Goal: Task Accomplishment & Management: Use online tool/utility

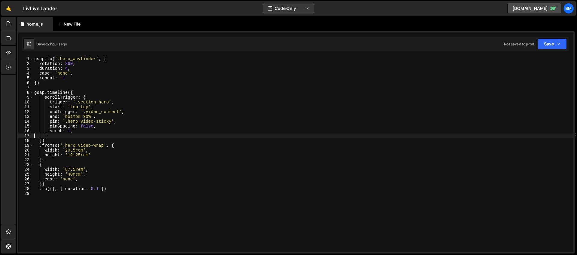
scroll to position [0, 1]
click at [68, 22] on div "New File" at bounding box center [70, 24] width 25 height 6
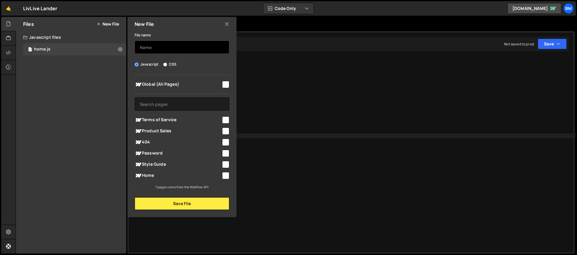
click at [155, 48] on input "text" at bounding box center [182, 47] width 95 height 13
type input "product"
click at [225, 131] on input "checkbox" at bounding box center [225, 130] width 7 height 7
checkbox input "true"
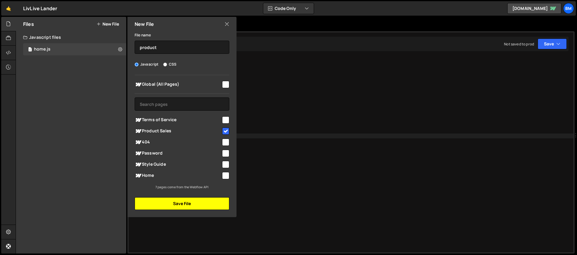
click at [190, 206] on button "Save File" at bounding box center [182, 203] width 95 height 13
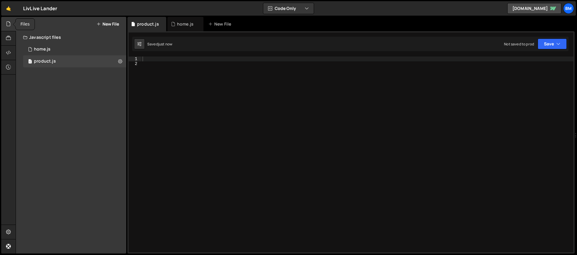
click at [5, 23] on div at bounding box center [8, 24] width 15 height 14
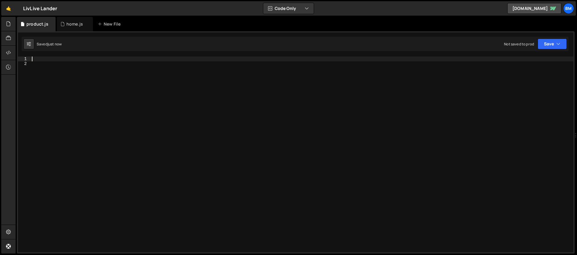
click at [42, 61] on div at bounding box center [302, 159] width 543 height 205
paste textarea "});"
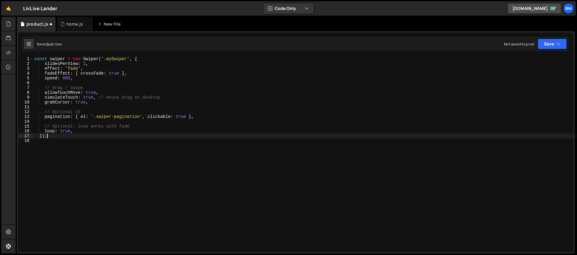
click at [114, 58] on div "const swiper = new Swiper ( '.mySwiper' , { slidesPerView : 1 , effect : 'fade'…" at bounding box center [303, 159] width 541 height 205
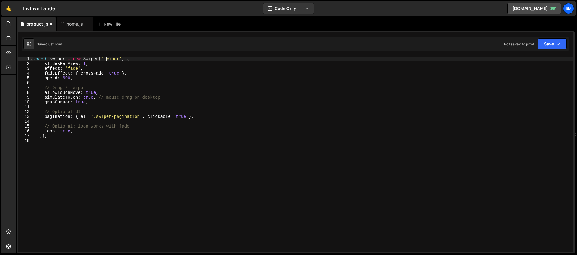
scroll to position [0, 5]
click at [84, 65] on div "const swiper = new Swiper ( '.swiper' , { slidesPerView : 1 , effect : 'fade' ,…" at bounding box center [303, 159] width 541 height 205
click at [80, 70] on div "const swiper = new Swiper ( '.swiper' , { slidesPerView : 1 , effect : 'fade' ,…" at bounding box center [303, 159] width 541 height 205
click at [90, 72] on div "const swiper = new Swiper ( '.swiper' , { slidesPerView : 1 , effect : 'fade' ,…" at bounding box center [303, 159] width 541 height 205
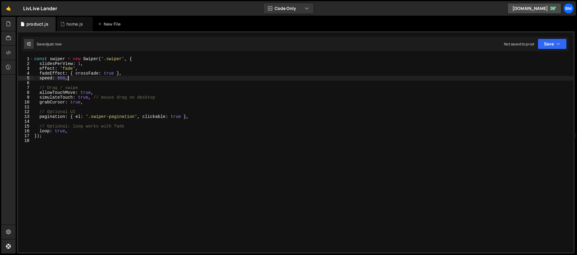
click at [112, 79] on div "const swiper = new Swiper ( '.swiper' , { slidesPerView : 1 , effect : 'fade' ,…" at bounding box center [303, 159] width 541 height 205
type textarea "speed: 600,"
click at [61, 77] on div "const swiper = new Swiper ( '.swiper' , { slidesPerView : 1 , effect : 'fade' ,…" at bounding box center [303, 159] width 541 height 205
click at [62, 84] on div "const swiper = new Swiper ( '.swiper' , { slidesPerView : 1 , effect : 'fade' ,…" at bounding box center [303, 159] width 541 height 205
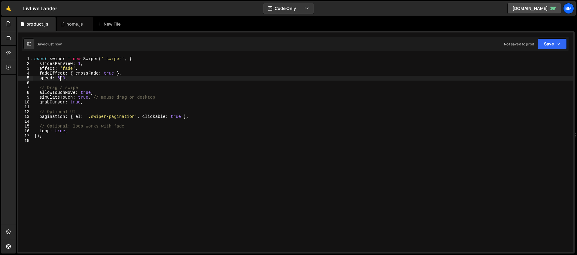
scroll to position [0, 0]
click at [76, 88] on div "const swiper = new Swiper ( '.swiper' , { slidesPerView : 1 , effect : 'fade' ,…" at bounding box center [303, 159] width 541 height 205
type textarea "// Drag / swipe"
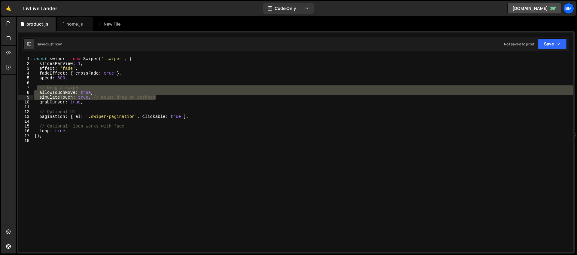
drag, startPoint x: 38, startPoint y: 88, endPoint x: 158, endPoint y: 96, distance: 121.2
click at [158, 96] on div "const swiper = new Swiper ( '.swiper' , { slidesPerView : 1 , effect : 'fade' ,…" at bounding box center [303, 159] width 541 height 205
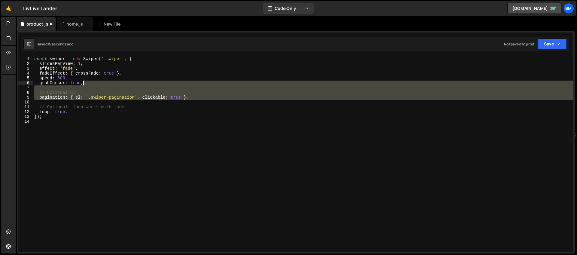
drag, startPoint x: 41, startPoint y: 103, endPoint x: 97, endPoint y: 84, distance: 59.1
click at [97, 84] on div "const swiper = new Swiper ( '.swiper' , { slidesPerView : 1 , effect : 'fade' ,…" at bounding box center [303, 159] width 541 height 205
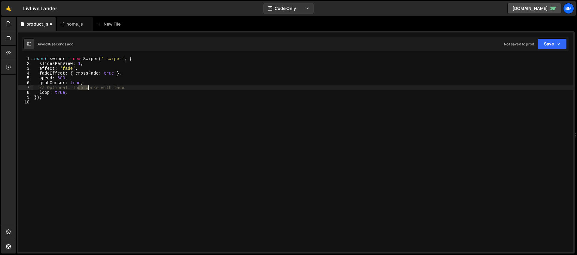
drag, startPoint x: 78, startPoint y: 89, endPoint x: 92, endPoint y: 87, distance: 13.9
click at [92, 87] on div "const swiper = new Swiper ( '.swiper' , { slidesPerView : 1 , effect : 'fade' ,…" at bounding box center [303, 159] width 541 height 205
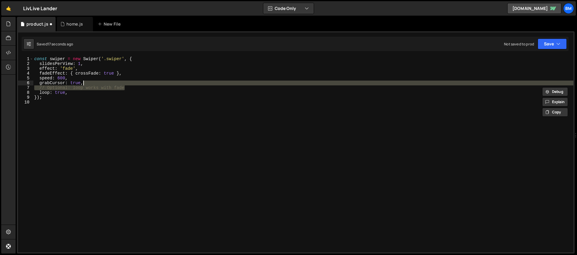
click at [126, 85] on div "const swiper = new Swiper ( '.swiper' , { slidesPerView : 1 , effect : 'fade' ,…" at bounding box center [303, 159] width 541 height 205
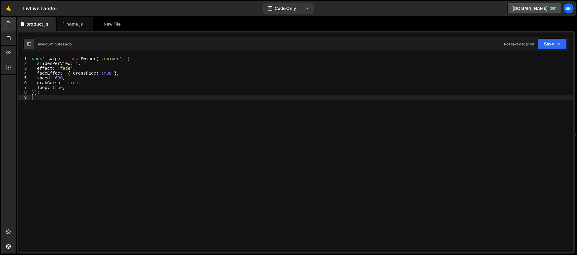
drag, startPoint x: 48, startPoint y: 100, endPoint x: 11, endPoint y: 29, distance: 81.2
click at [11, 29] on div "Hold on a sec... Are you certain you wish to leave this page? Any changes you'v…" at bounding box center [288, 127] width 577 height 255
type textarea "const swiper = new Swiper('.swiper', { slidesPerView: 1,"
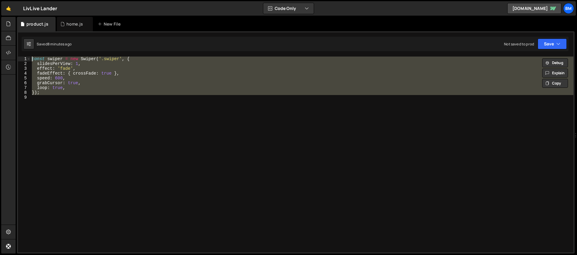
paste textarea
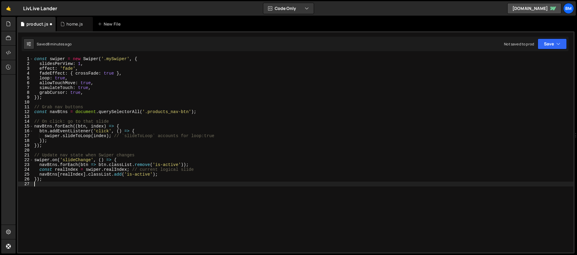
click at [73, 119] on div "const swiper = new Swiper ( '.mySwiper' , { slidesPerView : 1 , effect : 'fade'…" at bounding box center [303, 159] width 541 height 205
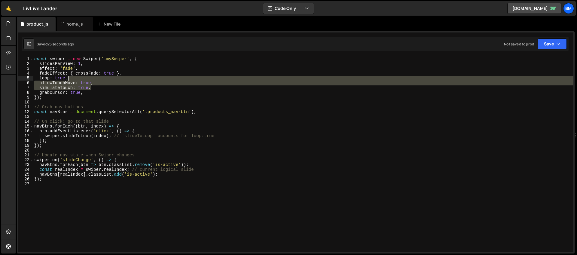
drag, startPoint x: 95, startPoint y: 87, endPoint x: 93, endPoint y: 76, distance: 10.7
click at [93, 76] on div "const swiper = new Swiper ( '.mySwiper' , { slidesPerView : 1 , effect : 'fade'…" at bounding box center [303, 159] width 541 height 205
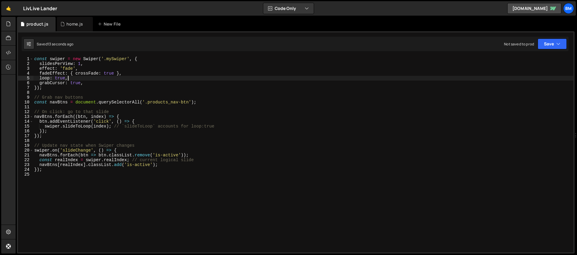
click at [115, 59] on div "const swiper = new Swiper ( '.mySwiper' , { slidesPerView : 1 , effect : 'fade'…" at bounding box center [303, 159] width 541 height 205
type textarea "const swiper = new Swiper('.swiper', {"
click at [49, 175] on div "const swiper = new Swiper ( '.swiper' , { slidesPerView : 1 , effect : 'fade' ,…" at bounding box center [303, 159] width 541 height 205
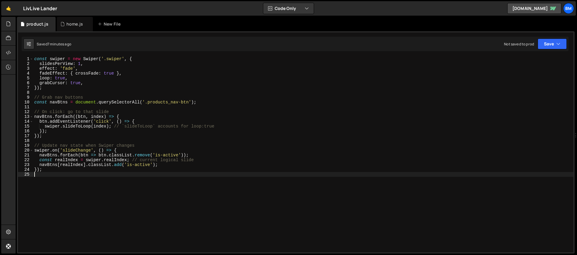
type textarea "});"
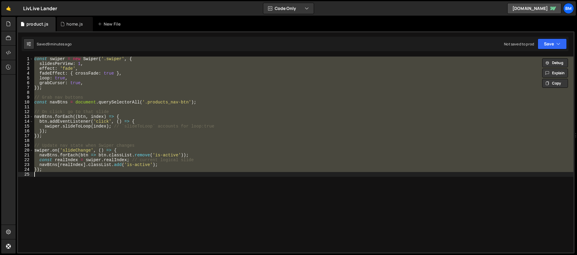
paste textarea
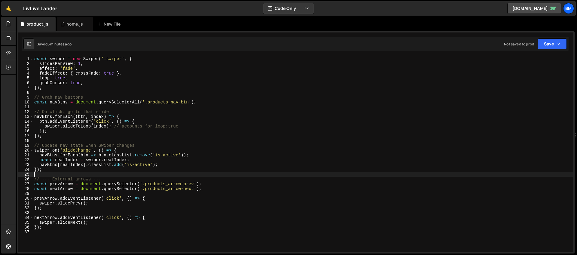
click at [97, 173] on div "const swiper = new Swiper ( '.swiper' , { slidesPerView : 1 , effect : 'fade' ,…" at bounding box center [303, 159] width 541 height 205
click at [125, 151] on div "const swiper = new Swiper ( '.swiper' , { slidesPerView : 1 , effect : 'fade' ,…" at bounding box center [303, 159] width 541 height 205
type textarea "});"
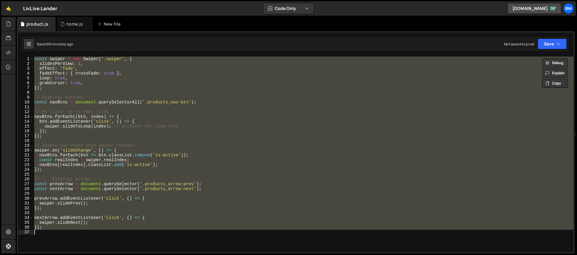
paste textarea
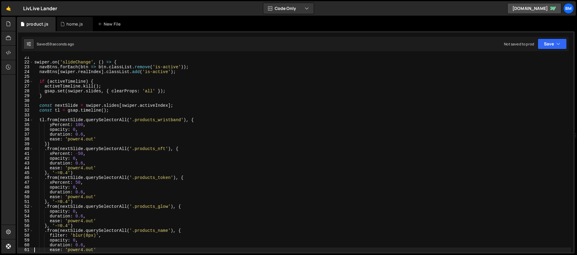
click at [90, 124] on div "swiper . on ( 'slideChange' , ( ) => { navBtns . forEach ( btn => btn . classLi…" at bounding box center [302, 157] width 538 height 205
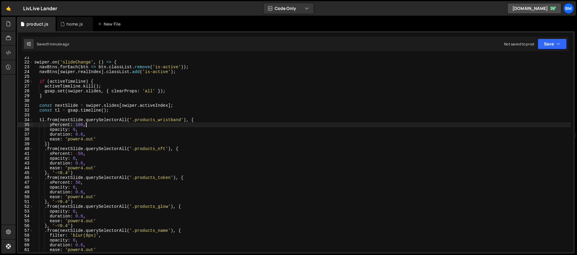
click at [89, 118] on div "swiper . on ( 'slideChange' , ( ) => { navBtns . forEach ( btn => btn . classLi…" at bounding box center [302, 157] width 538 height 205
click at [143, 124] on div "swiper . on ( 'slideChange' , ( ) => { navBtns . forEach ( btn => btn . classLi…" at bounding box center [302, 157] width 538 height 205
click at [87, 118] on div "swiper . on ( 'slideChange' , ( ) => { navBtns . forEach ( btn => btn . classLi…" at bounding box center [302, 157] width 538 height 205
click at [128, 121] on div "swiper . on ( 'slideChange' , ( ) => { navBtns . forEach ( btn => btn . classLi…" at bounding box center [302, 157] width 538 height 205
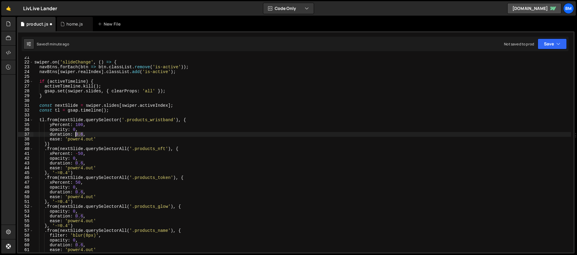
drag, startPoint x: 83, startPoint y: 135, endPoint x: 76, endPoint y: 135, distance: 7.2
click at [76, 135] on div "swiper . on ( 'slideChange' , ( ) => { navBtns . forEach ( btn => btn . classLi…" at bounding box center [302, 157] width 538 height 205
click at [60, 171] on div "swiper . on ( 'slideChange' , ( ) => { navBtns . forEach ( btn => btn . classLi…" at bounding box center [302, 157] width 538 height 205
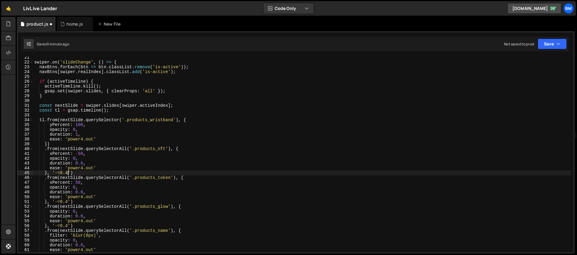
click at [68, 172] on div "swiper . on ( 'slideChange' , ( ) => { navBtns . forEach ( btn => btn . classLi…" at bounding box center [302, 157] width 538 height 205
click at [75, 152] on div "swiper . on ( 'slideChange' , ( ) => { navBtns . forEach ( btn => btn . classLi…" at bounding box center [302, 157] width 538 height 205
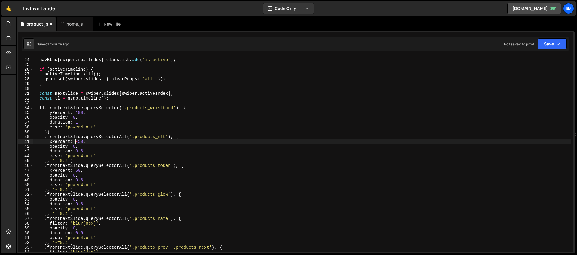
scroll to position [110, 0]
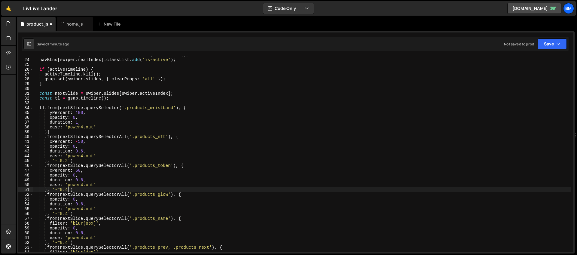
click at [68, 190] on div "navBtns . forEach ( btn => btn . classList . remove ( 'is-active' )) ; navBtns …" at bounding box center [302, 155] width 538 height 205
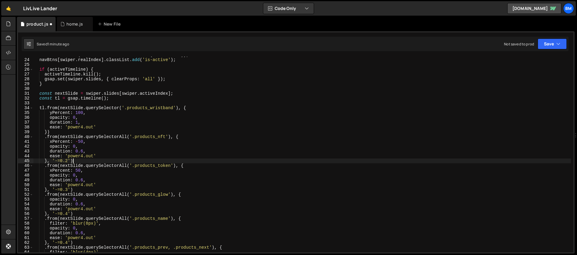
click at [75, 163] on div "navBtns . forEach ( btn => btn . classList . remove ( 'is-active' )) ; navBtns …" at bounding box center [302, 155] width 538 height 205
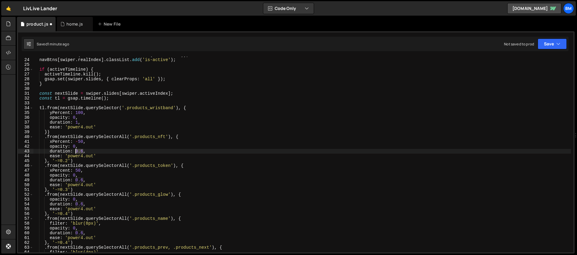
drag, startPoint x: 83, startPoint y: 152, endPoint x: 76, endPoint y: 152, distance: 6.6
click at [76, 152] on div "navBtns . forEach ( btn => btn . classList . remove ( 'is-active' )) ; navBtns …" at bounding box center [302, 155] width 538 height 205
click at [127, 137] on div "navBtns . forEach ( btn => btn . classList . remove ( 'is-active' )) ; navBtns …" at bounding box center [302, 155] width 538 height 205
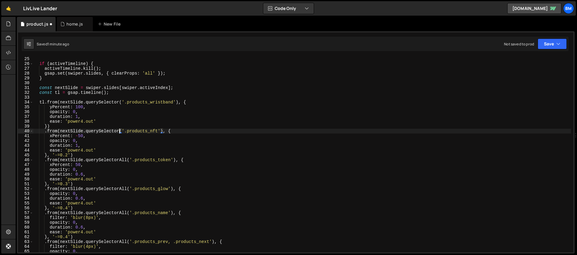
scroll to position [123, 0]
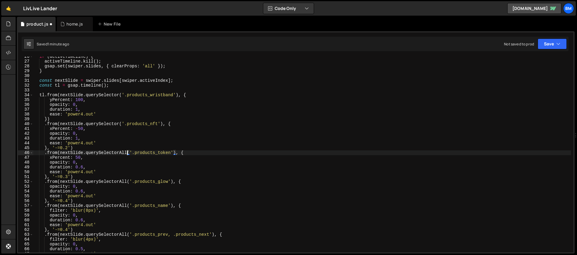
click at [127, 152] on div "if ( activeTimeline ) { activeTimeline . kill ( ) ; gsap . set ( swiper . slide…" at bounding box center [302, 156] width 538 height 205
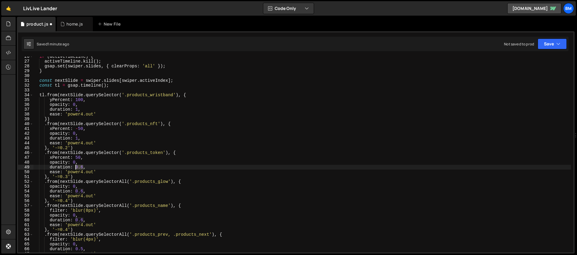
drag, startPoint x: 83, startPoint y: 167, endPoint x: 75, endPoint y: 167, distance: 8.4
click at [75, 167] on div "if ( activeTimeline ) { activeTimeline . kill ( ) ; gsap . set ( swiper . slide…" at bounding box center [302, 156] width 538 height 205
click at [101, 128] on div "if ( activeTimeline ) { activeTimeline . kill ( ) ; gsap . set ( swiper . slide…" at bounding box center [302, 156] width 538 height 205
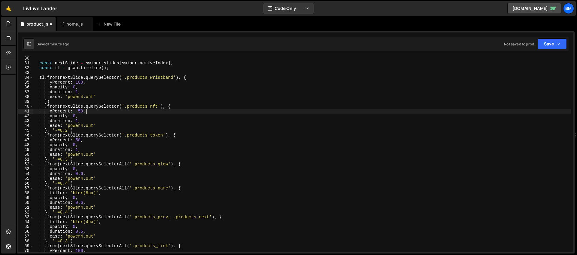
scroll to position [140, 0]
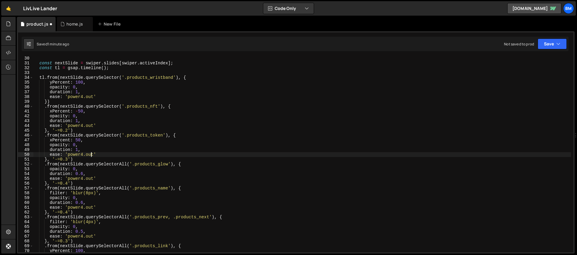
click at [90, 155] on div "const nextSlide = swiper . slides [ swiper . activeIndex ] ; const tl = gsap . …" at bounding box center [302, 158] width 538 height 205
click at [88, 134] on div "const nextSlide = swiper . slides [ swiper . activeIndex ] ; const tl = gsap . …" at bounding box center [302, 158] width 538 height 205
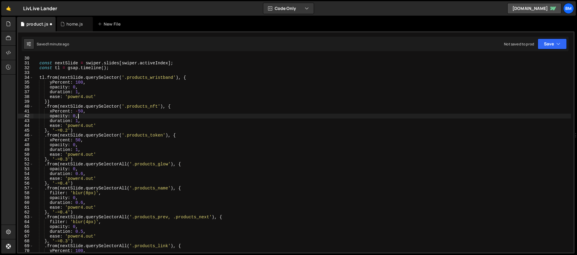
click at [88, 115] on div "const nextSlide = swiper . slides [ swiper . activeIndex ] ; const tl = gsap . …" at bounding box center [302, 158] width 538 height 205
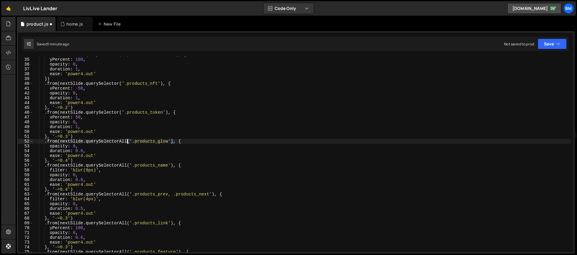
click at [128, 141] on div "tl . from ( nextSlide . querySelector ( '.products_wristband' ) , { yPercent : …" at bounding box center [302, 154] width 538 height 205
drag, startPoint x: 83, startPoint y: 152, endPoint x: 76, endPoint y: 152, distance: 6.9
click at [76, 152] on div "tl . from ( nextSlide . querySelector ( '.products_wristband' ) , { yPercent : …" at bounding box center [302, 154] width 538 height 205
click at [61, 162] on div "tl . from ( nextSlide . querySelector ( '.products_wristband' ) , { yPercent : …" at bounding box center [302, 154] width 538 height 205
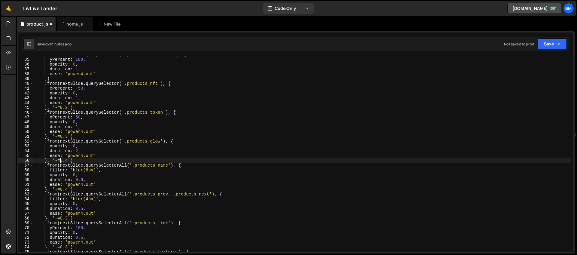
scroll to position [0, 2]
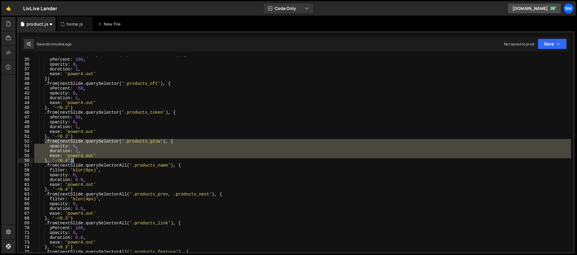
drag, startPoint x: 45, startPoint y: 143, endPoint x: 79, endPoint y: 159, distance: 38.2
click at [79, 159] on div "tl . from ( nextSlide . querySelector ( '.products_wristband' ) , { yPercent : …" at bounding box center [302, 154] width 538 height 205
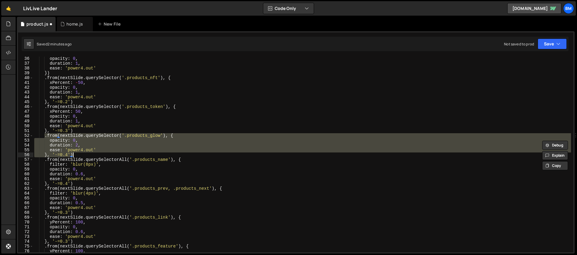
scroll to position [213, 0]
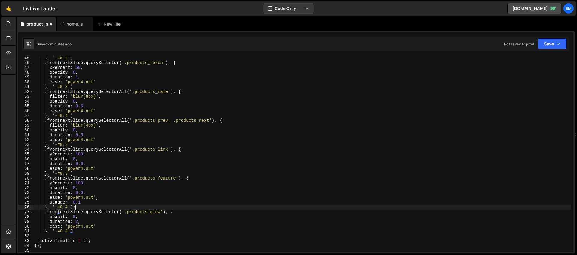
click at [82, 207] on div "} , '-=0.2' ) . from ( nextSlide . querySelector ( '.products_token' ) , { xPer…" at bounding box center [302, 158] width 538 height 205
click at [83, 202] on div "} , '-=0.2' ) . from ( nextSlide . querySelector ( '.products_token' ) , { xPer…" at bounding box center [302, 158] width 538 height 205
drag, startPoint x: 83, startPoint y: 193, endPoint x: 76, endPoint y: 193, distance: 7.5
click at [76, 193] on div "} , '-=0.2' ) . from ( nextSlide . querySelector ( '.products_token' ) , { xPer…" at bounding box center [302, 158] width 538 height 205
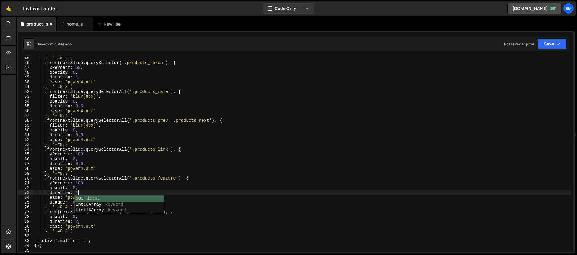
click at [81, 152] on div "} , '-=0.2' ) . from ( nextSlide . querySelector ( '.products_token' ) , { xPer…" at bounding box center [302, 158] width 538 height 205
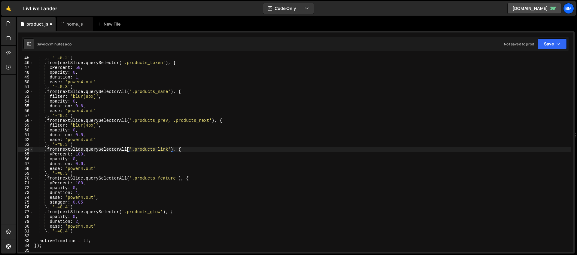
click at [127, 147] on div "} , '-=0.2' ) . from ( nextSlide . querySelector ( '.products_token' ) , { xPer…" at bounding box center [302, 158] width 538 height 205
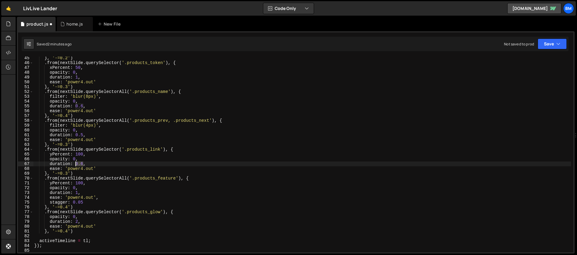
drag, startPoint x: 83, startPoint y: 164, endPoint x: 76, endPoint y: 164, distance: 7.2
click at [76, 164] on div "} , '-=0.2' ) . from ( nextSlide . querySelector ( '.products_token' ) , { xPer…" at bounding box center [302, 158] width 538 height 205
click at [83, 122] on div "} , '-=0.2' ) . from ( nextSlide . querySelector ( '.products_token' ) , { xPer…" at bounding box center [302, 158] width 538 height 205
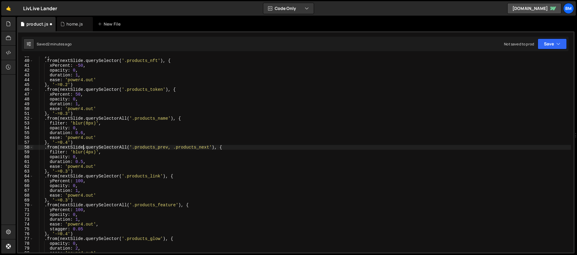
scroll to position [186, 0]
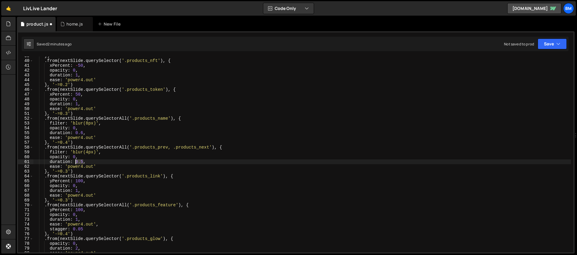
drag, startPoint x: 83, startPoint y: 162, endPoint x: 76, endPoint y: 162, distance: 6.6
click at [76, 162] on div "}) . from ( nextSlide . querySelector ( '.products_nft' ) , { xPercent : - 50 ,…" at bounding box center [302, 156] width 538 height 205
click at [84, 133] on div "}) . from ( nextSlide . querySelector ( '.products_nft' ) , { xPercent : - 50 ,…" at bounding box center [302, 156] width 538 height 205
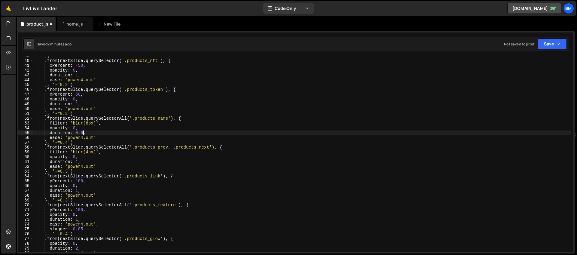
click at [127, 117] on div "}) . from ( nextSlide . querySelector ( '.products_nft' ) , { xPercent : - 50 ,…" at bounding box center [302, 156] width 538 height 205
click at [89, 124] on div "}) . from ( nextSlide . querySelector ( '.products_nft' ) , { xPercent : - 50 ,…" at bounding box center [302, 156] width 538 height 205
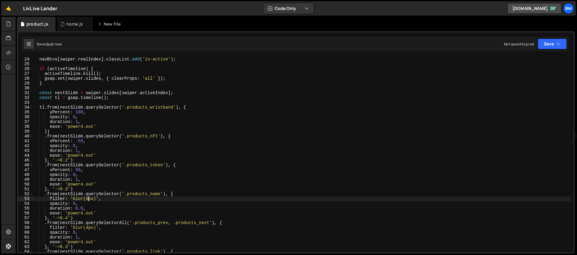
scroll to position [0, 0]
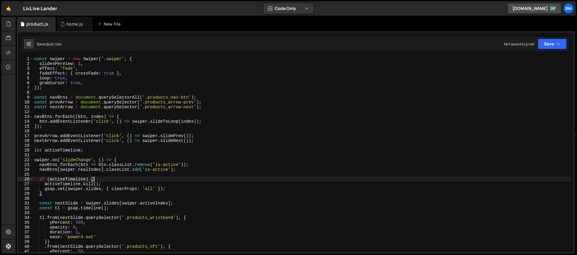
click at [97, 180] on div "const swiper = new Swiper ( '.swiper' , { slidesPerView : 1 , effect : 'fade' ,…" at bounding box center [302, 159] width 538 height 205
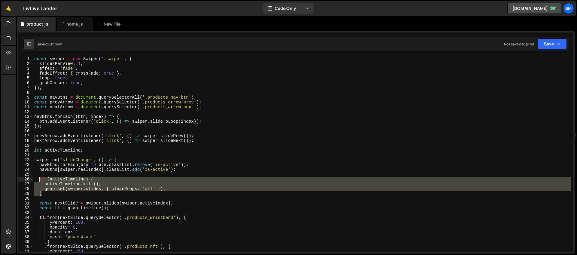
drag, startPoint x: 48, startPoint y: 193, endPoint x: 39, endPoint y: 180, distance: 16.4
click at [39, 180] on div "const swiper = new Swiper ( '.swiper' , { slidesPerView : 1 , effect : 'fade' ,…" at bounding box center [302, 159] width 538 height 205
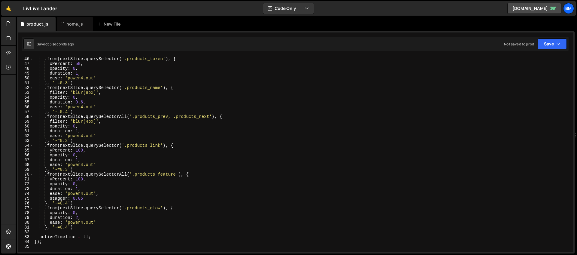
scroll to position [222, 0]
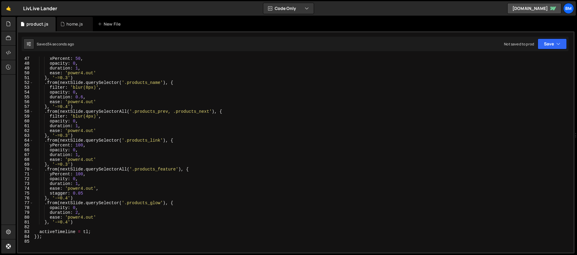
click at [68, 222] on div "xPercent : 50 , opacity : 0 , duration : 1 , ease : 'power4.out' } , '-=0.3' ) …" at bounding box center [302, 158] width 538 height 205
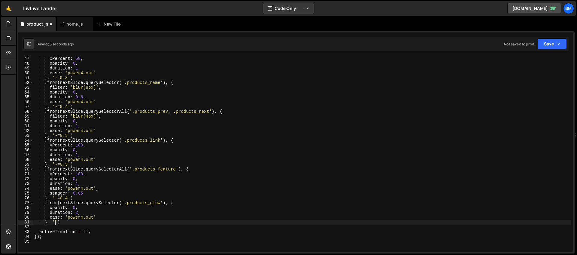
scroll to position [0, 1]
click at [100, 173] on div "xPercent : 50 , opacity : 0 , duration : 1 , ease : 'power4.out' } , '-=0.3' ) …" at bounding box center [302, 158] width 538 height 205
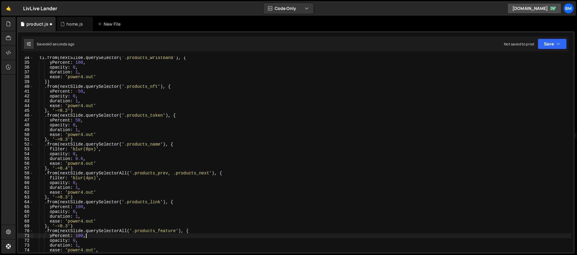
scroll to position [141, 0]
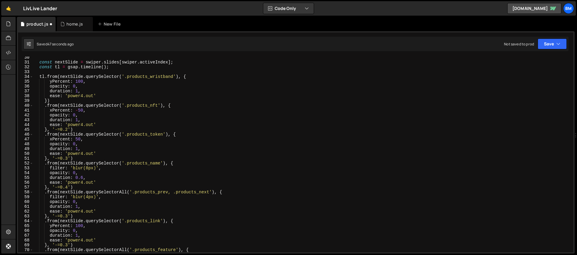
click at [70, 187] on div "const nextSlide = swiper . slides [ swiper . activeIndex ] ; const tl = gsap . …" at bounding box center [302, 157] width 538 height 205
click at [80, 182] on div "const nextSlide = swiper . slides [ swiper . activeIndex ] ; const tl = gsap . …" at bounding box center [302, 157] width 538 height 205
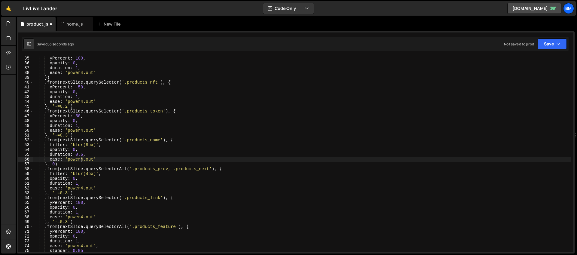
click at [69, 193] on div "yPercent : 100 , opacity : 0 , duration : 1 , ease : 'power4.out' }) . from ( n…" at bounding box center [302, 158] width 538 height 205
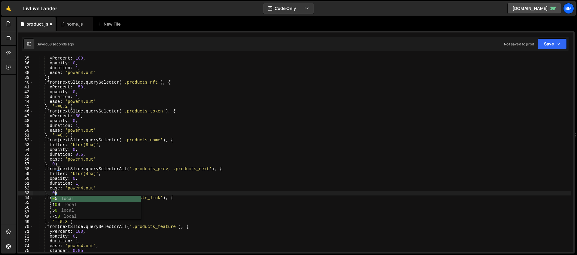
scroll to position [0, 2]
click at [64, 186] on div "yPercent : 100 , opacity : 0 , duration : 1 , ease : 'power4.out' }) . from ( n…" at bounding box center [302, 158] width 538 height 205
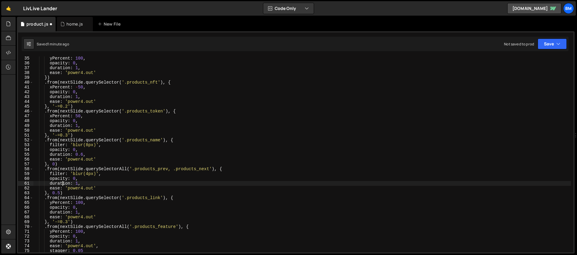
scroll to position [187, 0]
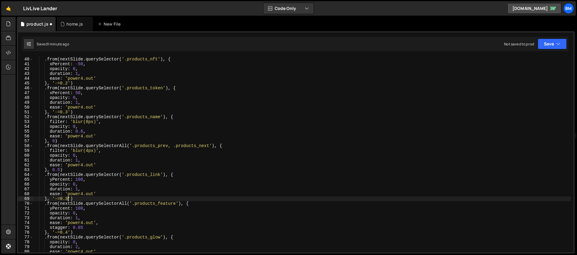
click at [68, 199] on div "}) . from ( nextSlide . querySelector ( '.products_nft' ) , { xPercent : - 50 ,…" at bounding box center [302, 154] width 538 height 205
click at [75, 217] on div "}) . from ( nextSlide . querySelector ( '.products_nft' ) , { xPercent : - 50 ,…" at bounding box center [302, 154] width 538 height 205
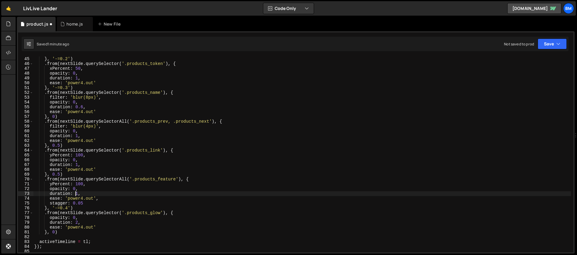
click at [69, 208] on div "} , '-=0.2' ) . from ( nextSlide . querySelector ( '.products_token' ) , { xPer…" at bounding box center [302, 159] width 538 height 205
click at [70, 208] on div "} , '-=0.2' ) . from ( nextSlide . querySelector ( '.products_token' ) , { xPer…" at bounding box center [302, 159] width 538 height 205
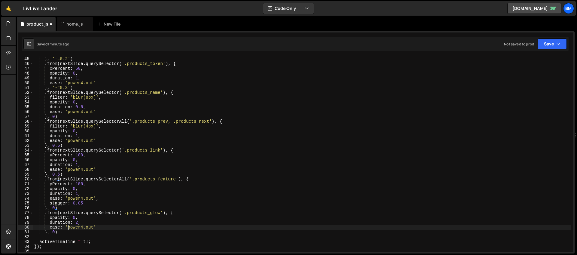
click at [69, 226] on div "} , '-=0.2' ) . from ( nextSlide . querySelector ( '.products_token' ) , { xPer…" at bounding box center [302, 159] width 538 height 205
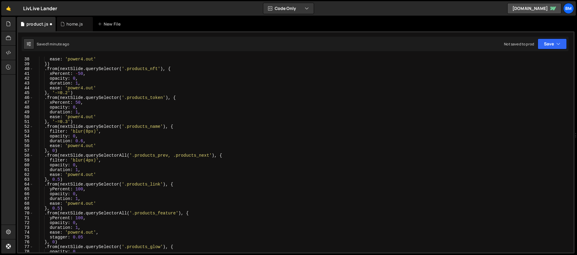
scroll to position [155, 0]
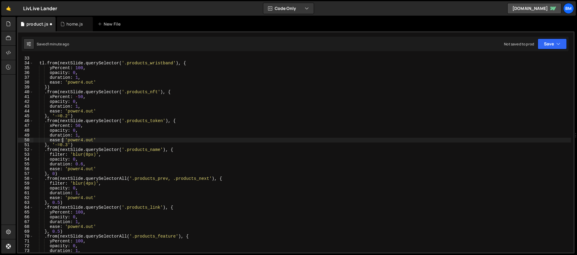
click at [63, 142] on div "tl . from ( nextSlide . querySelector ( '.products_wristband' ) , { yPercent : …" at bounding box center [302, 158] width 538 height 205
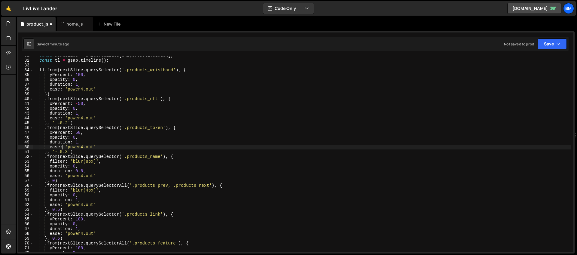
scroll to position [123, 0]
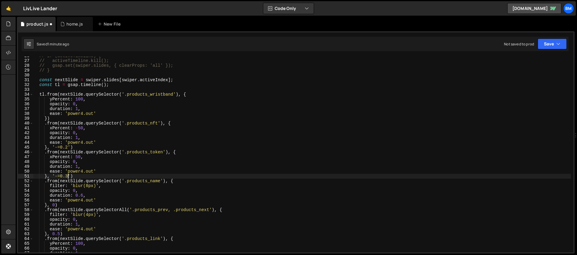
click at [67, 175] on div "// if (activeTimeline) { // activeTimeline.kill(); // gsap.set(swiper.slides, {…" at bounding box center [302, 156] width 538 height 205
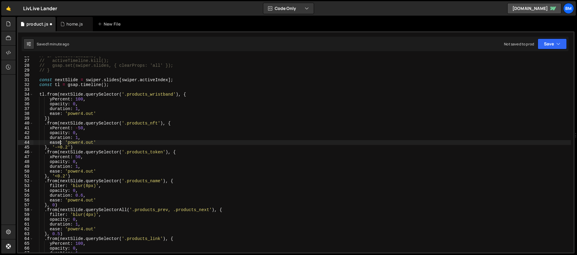
click at [60, 144] on div "// if (activeTimeline) { // activeTimeline.kill(); // gsap.set(swiper.slides, {…" at bounding box center [302, 156] width 538 height 205
click at [60, 146] on div "// if (activeTimeline) { // activeTimeline.kill(); // gsap.set(swiper.slides, {…" at bounding box center [302, 156] width 538 height 205
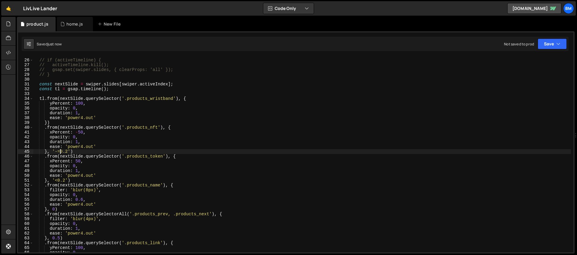
click at [81, 103] on div "// if (activeTimeline) { // activeTimeline.kill(); // gsap.set(swiper.slides, {…" at bounding box center [302, 155] width 538 height 205
type textarea "yPercent: 50,"
click at [130, 94] on div "// if (activeTimeline) { // activeTimeline.kill(); // gsap.set(swiper.slides, {…" at bounding box center [302, 155] width 538 height 205
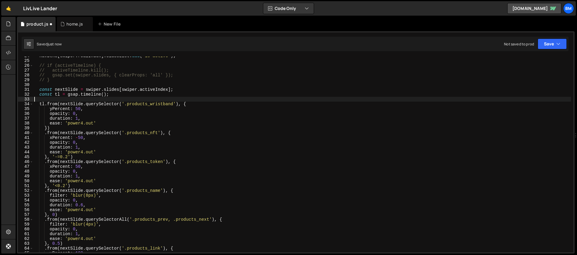
scroll to position [107, 0]
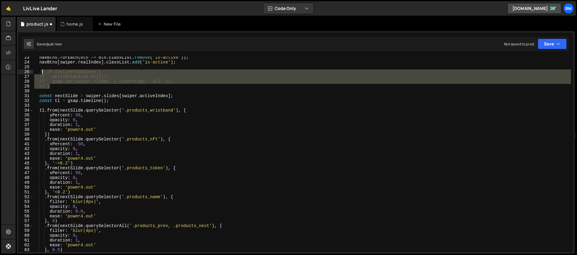
drag, startPoint x: 53, startPoint y: 86, endPoint x: 43, endPoint y: 73, distance: 16.5
click at [43, 73] on div "navBtns . forEach ( btn => btn . classList . remove ( 'is-active' )) ; navBtns …" at bounding box center [302, 157] width 538 height 205
click at [52, 81] on div "navBtns . forEach ( btn => btn . classList . remove ( 'is-active' )) ; navBtns …" at bounding box center [302, 155] width 538 height 196
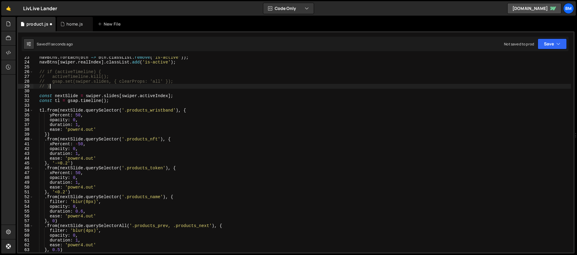
click at [52, 88] on div "navBtns . forEach ( btn => btn . classList . remove ( 'is-active' )) ; navBtns …" at bounding box center [302, 157] width 538 height 205
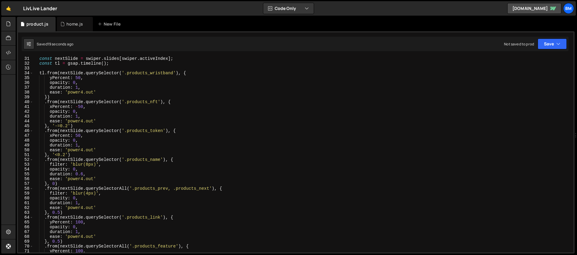
scroll to position [145, 0]
click at [88, 192] on div "const nextSlide = swiper . slides [ swiper . activeIndex ] ; const tl = gsap . …" at bounding box center [302, 158] width 538 height 205
click at [88, 165] on div "const nextSlide = swiper . slides [ swiper . activeIndex ] ; const tl = gsap . …" at bounding box center [302, 158] width 538 height 205
click at [74, 186] on div "const nextSlide = swiper . slides [ swiper . activeIndex ] ; const tl = gsap . …" at bounding box center [302, 158] width 538 height 205
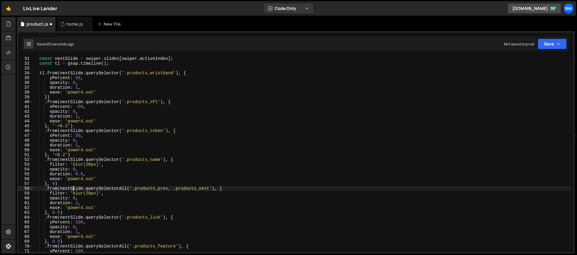
click at [75, 168] on div "const nextSlide = swiper . slides [ swiper . activeIndex ] ; const tl = gsap . …" at bounding box center [302, 158] width 538 height 205
click at [91, 170] on div "const nextSlide = swiper . slides [ swiper . activeIndex ] ; const tl = gsap . …" at bounding box center [302, 158] width 538 height 205
click at [76, 202] on div "const nextSlide = swiper . slides [ swiper . activeIndex ] ; const tl = gsap . …" at bounding box center [302, 158] width 538 height 205
click at [118, 194] on div "const nextSlide = swiper . slides [ swiper . activeIndex ] ; const tl = gsap . …" at bounding box center [302, 158] width 538 height 205
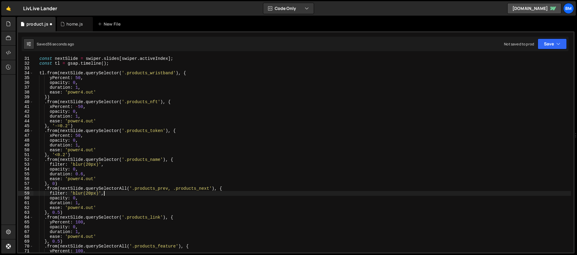
click at [159, 192] on div "const nextSlide = swiper . slides [ swiper . activeIndex ] ; const tl = gsap . …" at bounding box center [302, 158] width 538 height 205
click at [170, 190] on div "const nextSlide = swiper . slides [ swiper . activeIndex ] ; const tl = gsap . …" at bounding box center [302, 158] width 538 height 205
click at [77, 197] on div "const nextSlide = swiper . slides [ swiper . activeIndex ] ; const tl = gsap . …" at bounding box center [302, 158] width 538 height 205
click at [78, 202] on div "const nextSlide = swiper . slides [ swiper . activeIndex ] ; const tl = gsap . …" at bounding box center [302, 158] width 538 height 205
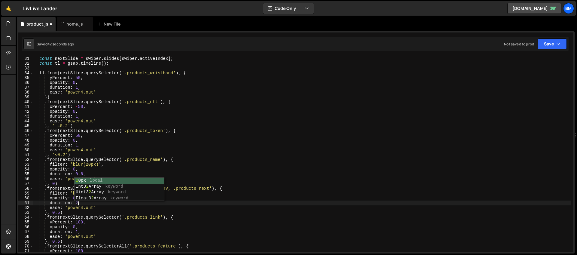
click at [98, 221] on div "const nextSlide = swiper . slides [ swiper . activeIndex ] ; const tl = gsap . …" at bounding box center [302, 158] width 538 height 205
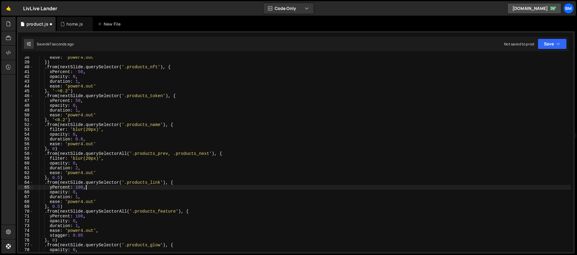
scroll to position [203, 0]
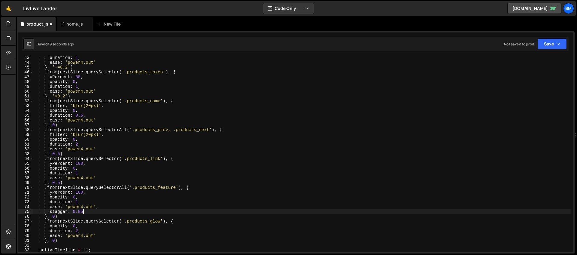
click at [86, 212] on div "duration : 1 , ease : 'power4.out' } , '-=0.2' ) . from ( nextSlide . querySele…" at bounding box center [302, 157] width 538 height 205
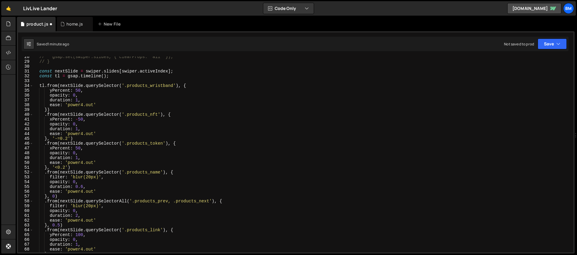
scroll to position [118, 0]
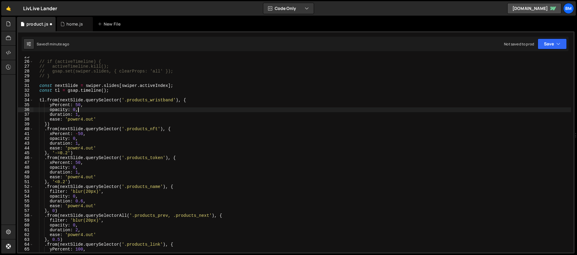
click at [98, 109] on div "// if (activeTimeline) { // activeTimeline.kill(); // gsap.set(swiper.slides, {…" at bounding box center [302, 156] width 538 height 205
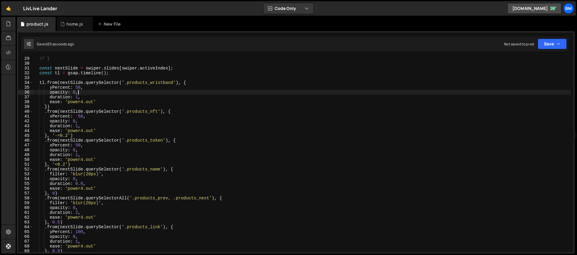
scroll to position [136, 0]
drag, startPoint x: 83, startPoint y: 182, endPoint x: 75, endPoint y: 182, distance: 7.8
click at [75, 182] on div "// } const nextSlide = swiper . slides [ swiper . activeIndex ] ; const tl = gs…" at bounding box center [302, 157] width 538 height 205
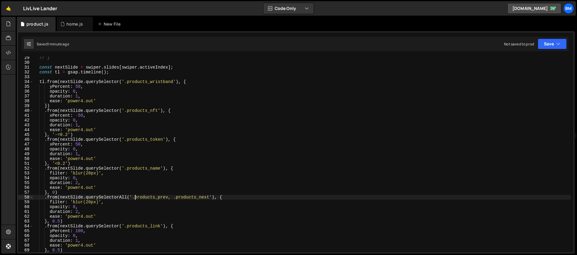
click at [136, 198] on div "// } const nextSlide = swiper . slides [ swiper . activeIndex ] ; const tl = gs…" at bounding box center [302, 157] width 538 height 205
click at [155, 199] on div "// } const nextSlide = swiper . slides [ swiper . activeIndex ] ; const tl = gs…" at bounding box center [302, 157] width 538 height 205
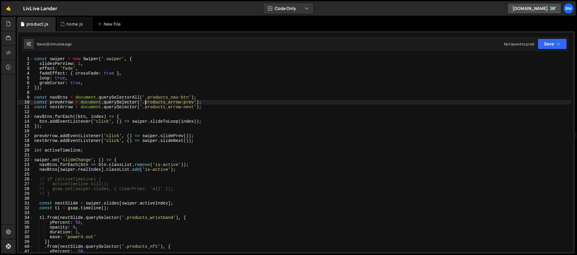
click at [145, 103] on div "const swiper = new Swiper ( '.swiper' , { slidesPerView : 1 , effect : 'fade' ,…" at bounding box center [302, 159] width 538 height 205
click at [195, 102] on div "const swiper = new Swiper ( '.swiper' , { slidesPerView : 1 , effect : 'fade' ,…" at bounding box center [302, 159] width 538 height 205
click at [179, 103] on div "const swiper = new Swiper ( '.swiper' , { slidesPerView : 1 , effect : 'fade' ,…" at bounding box center [302, 159] width 538 height 205
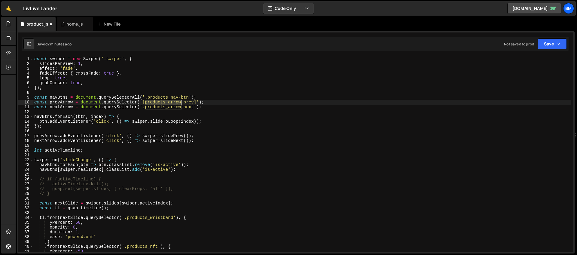
click at [179, 103] on div "const swiper = new Swiper ( '.swiper' , { slidesPerView : 1 , effect : 'fade' ,…" at bounding box center [302, 159] width 538 height 205
click at [182, 102] on div "const swiper = new Swiper ( '.swiper' , { slidesPerView : 1 , effect : 'fade' ,…" at bounding box center [302, 155] width 538 height 196
click at [182, 108] on div "const swiper = new Swiper ( '.swiper' , { slidesPerView : 1 , effect : 'fade' ,…" at bounding box center [302, 159] width 538 height 205
click at [145, 107] on div "const swiper = new Swiper ( '.swiper' , { slidesPerView : 1 , effect : 'fade' ,…" at bounding box center [302, 159] width 538 height 205
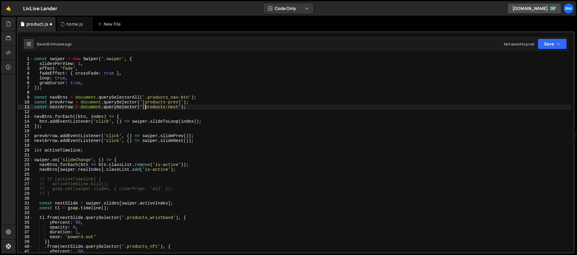
scroll to position [0, 8]
click at [178, 107] on div "const swiper = new Swiper ( '.swiper' , { slidesPerView : 1 , effect : 'fade' ,…" at bounding box center [302, 159] width 538 height 205
click at [138, 106] on div "const swiper = new Swiper ( '.swiper' , { slidesPerView : 1 , effect : 'fade' ,…" at bounding box center [302, 159] width 538 height 205
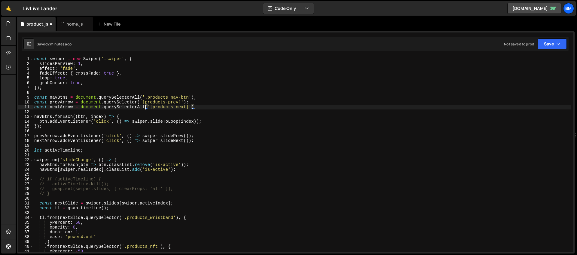
click at [138, 103] on div "const swiper = new Swiper ( '.swiper' , { slidesPerView : 1 , effect : 'fade' ,…" at bounding box center [302, 159] width 538 height 205
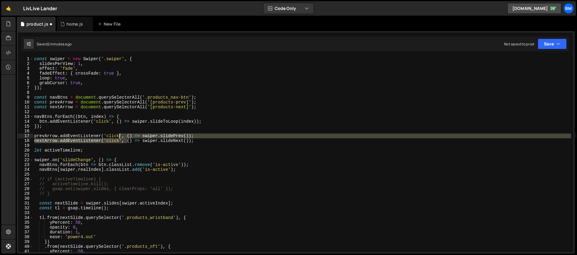
drag, startPoint x: 127, startPoint y: 143, endPoint x: 119, endPoint y: 137, distance: 9.3
click at [119, 137] on div "const swiper = new Swiper ( '.swiper' , { slidesPerView : 1 , effect : 'fade' ,…" at bounding box center [302, 159] width 538 height 205
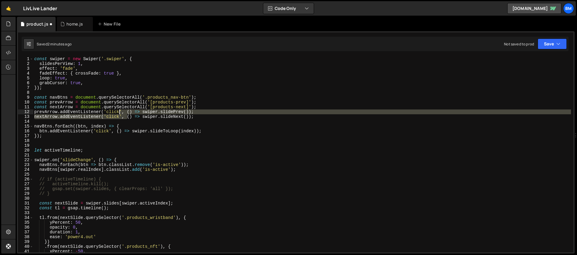
click at [192, 116] on div "const swiper = new Swiper ( '.swiper' , { slidesPerView : 1 , effect : 'fade' ,…" at bounding box center [302, 159] width 538 height 205
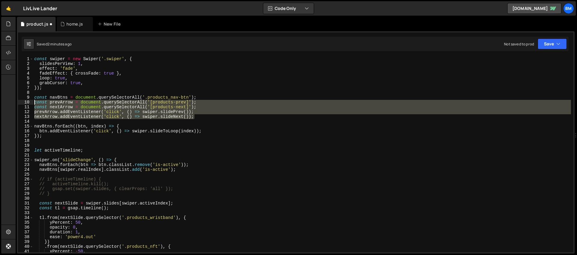
drag, startPoint x: 199, startPoint y: 117, endPoint x: 30, endPoint y: 103, distance: 169.5
click at [30, 103] on div "nextArrow.addEventListener('click', () => swiper.slideNext()); 1 2 3 4 5 6 7 8 …" at bounding box center [296, 155] width 556 height 196
type textarea "const prevArrow = document.querySelectorAll('[products-prev]'); const nextArrow…"
paste textarea
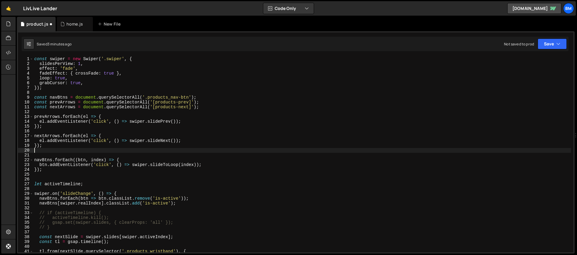
scroll to position [0, 0]
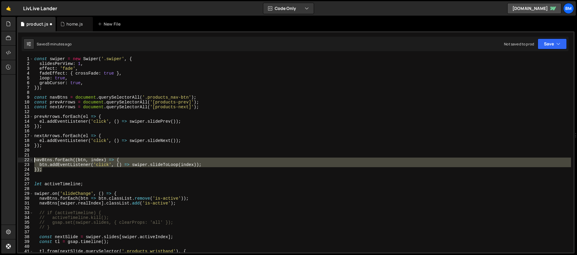
drag, startPoint x: 47, startPoint y: 171, endPoint x: 22, endPoint y: 162, distance: 26.3
click at [22, 162] on div "1 2 3 4 5 6 7 8 9 10 11 12 13 14 15 16 17 18 19 20 21 22 23 24 25 26 27 28 29 3…" at bounding box center [296, 155] width 556 height 196
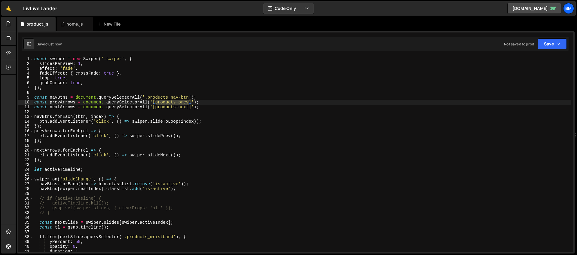
drag, startPoint x: 189, startPoint y: 102, endPoint x: 156, endPoint y: 103, distance: 32.8
click at [156, 103] on div "const swiper = new Swiper ( '.swiper' , { slidesPerView : 1 , effect : 'fade' ,…" at bounding box center [302, 159] width 538 height 205
click at [189, 107] on div "const swiper = new Swiper ( '.swiper' , { slidesPerView : 1 , effect : 'fade' ,…" at bounding box center [302, 159] width 538 height 205
click at [155, 108] on div "const swiper = new Swiper ( '.swiper' , { slidesPerView : 1 , effect : 'fade' ,…" at bounding box center [302, 159] width 538 height 205
click at [149, 135] on div "const swiper = new Swiper ( '.swiper' , { slidesPerView : 1 , effect : 'fade' ,…" at bounding box center [302, 159] width 538 height 205
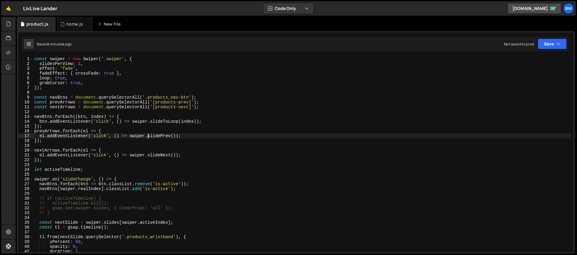
click at [64, 137] on div "const swiper = new Swiper ( '.swiper' , { slidesPerView : 1 , effect : 'fade' ,…" at bounding box center [302, 159] width 538 height 205
click at [112, 149] on div "const swiper = new Swiper ( '.swiper' , { slidesPerView : 1 , effect : 'fade' ,…" at bounding box center [302, 159] width 538 height 205
click at [43, 134] on div "const swiper = new Swiper ( '.swiper' , { slidesPerView : 1 , effect : 'fade' ,…" at bounding box center [302, 159] width 538 height 205
click at [123, 133] on div "const swiper = new Swiper ( '.swiper' , { slidesPerView : 1 , effect : 'fade' ,…" at bounding box center [302, 159] width 538 height 205
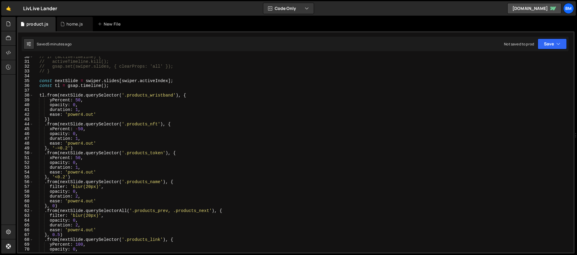
scroll to position [156, 0]
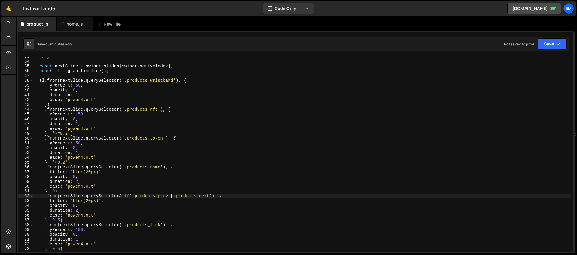
click at [170, 198] on div "// } const nextSlide = swiper . slides [ swiper . activeIndex ] ; const tl = gs…" at bounding box center [302, 156] width 538 height 205
click at [58, 197] on div "// } const nextSlide = swiper . slides [ swiper . activeIndex ] ; const tl = gs…" at bounding box center [302, 156] width 538 height 205
click at [75, 203] on div "// } const nextSlide = swiper . slides [ swiper . activeIndex ] ; const tl = gs…" at bounding box center [302, 156] width 538 height 205
click at [224, 197] on div "// } const nextSlide = swiper . slides [ swiper . activeIndex ] ; const tl = gs…" at bounding box center [302, 156] width 538 height 205
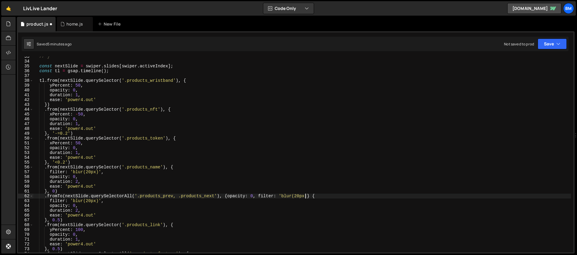
scroll to position [0, 19]
click at [89, 202] on div "// } const nextSlide = swiper . slides [ swiper . activeIndex ] ; const tl = gs…" at bounding box center [302, 156] width 538 height 205
click at [76, 206] on div "// } const nextSlide = swiper . slides [ swiper . activeIndex ] ; const tl = gs…" at bounding box center [302, 156] width 538 height 205
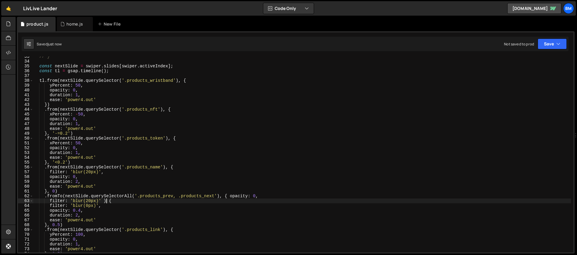
click at [107, 199] on div "// } const nextSlide = swiper . slides [ swiper . activeIndex ] ; const tl = gs…" at bounding box center [302, 156] width 538 height 205
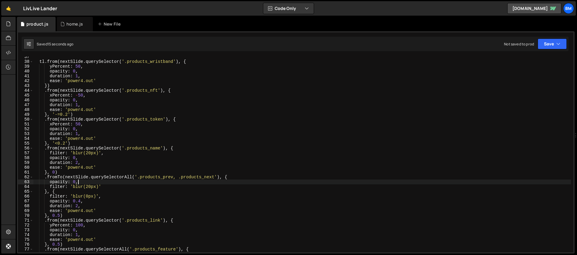
scroll to position [175, 0]
click at [93, 210] on div "tl . from ( nextSlide . querySelector ( '.products_wristband' ) , { yPercent : …" at bounding box center [302, 156] width 538 height 205
click at [94, 202] on div "tl . from ( nextSlide . querySelector ( '.products_wristband' ) , { yPercent : …" at bounding box center [302, 156] width 538 height 205
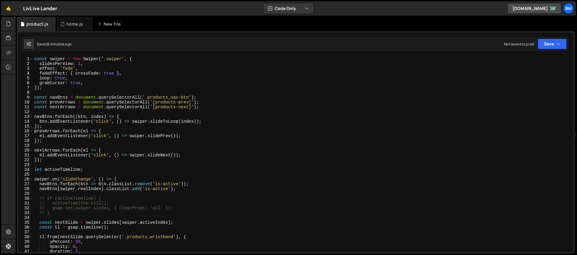
scroll to position [0, 0]
click at [52, 118] on div "const swiper = new Swiper ( '.swiper' , { slidesPerView : 1 , effect : 'fade' ,…" at bounding box center [302, 159] width 538 height 205
click at [42, 137] on div "const swiper = new Swiper ( '.swiper' , { slidesPerView : 1 , effect : 'fade' ,…" at bounding box center [302, 159] width 538 height 205
type textarea "el.addEventListener('click', () => swiper.slidePrev());"
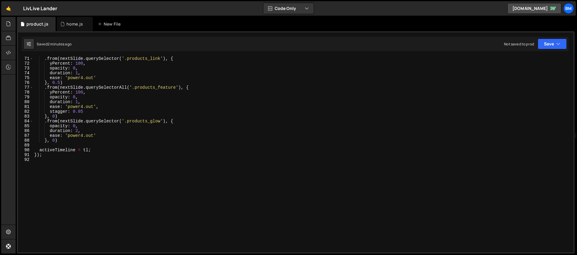
scroll to position [342, 0]
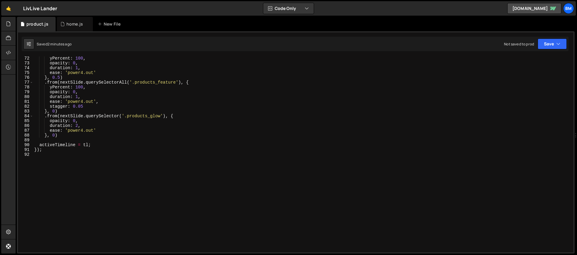
click at [86, 167] on div "yPercent : 100 , opacity : 0 , duration : 1 , ease : 'power4.out' } , 0.5 ) . f…" at bounding box center [302, 158] width 538 height 205
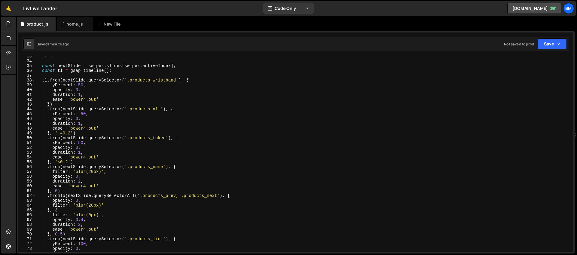
scroll to position [125, 0]
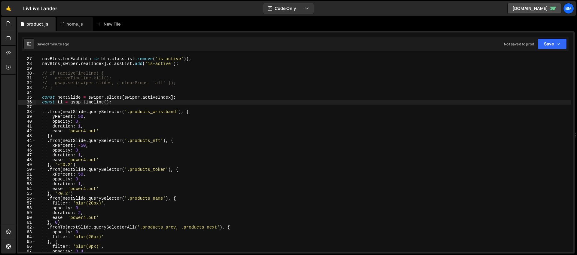
click at [107, 103] on div "swiper . on ( 'slideChange' , ( ) => { navBtns . forEach ( btn => btn . classLi…" at bounding box center [304, 154] width 536 height 205
type textarea "const tl = gsap.timeline({);"
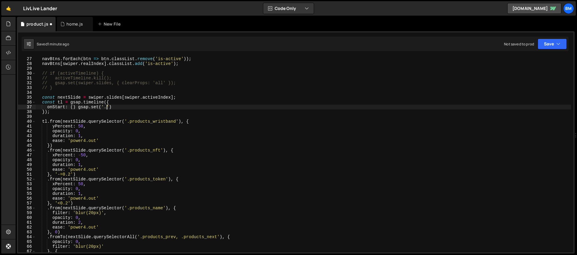
scroll to position [0, 5]
paste textarea "products_module')"
click at [118, 109] on div "swiper . on ( 'slideChange' , ( ) => { navBtns . forEach ( btn => btn . classLi…" at bounding box center [304, 154] width 536 height 205
click at [224, 108] on div "swiper . on ( 'slideChange' , ( ) => { navBtns . forEach ( btn => btn . classLi…" at bounding box center [304, 154] width 536 height 205
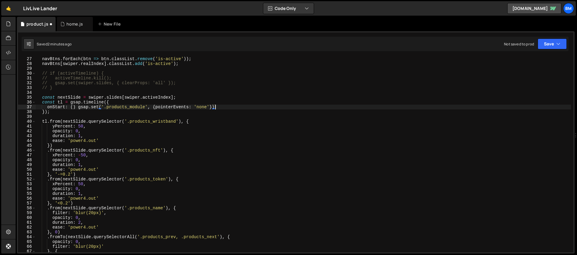
scroll to position [0, 12]
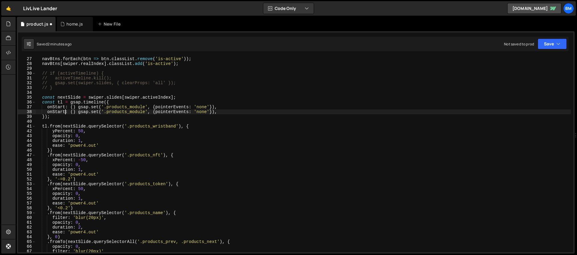
click at [66, 112] on div "swiper . on ( 'slideChange' , ( ) => { navBtns . forEach ( btn => btn . classLi…" at bounding box center [304, 154] width 536 height 205
click at [209, 112] on div "swiper . on ( 'slideChange' , ( ) => { navBtns . forEach ( btn => btn . classLi…" at bounding box center [304, 154] width 536 height 205
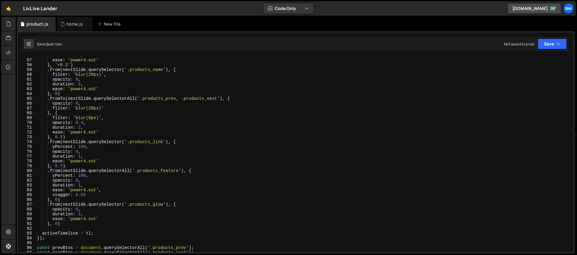
scroll to position [290, 0]
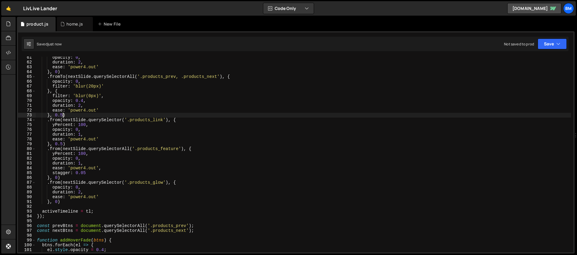
click at [63, 115] on div "opacity : 0 , duration : 2 , ease : 'power4.out' } , 0 ) . fromTo ( nextSlide .…" at bounding box center [304, 157] width 536 height 205
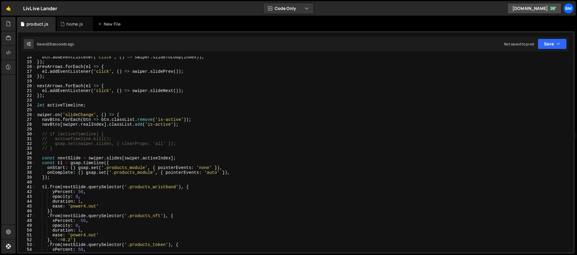
scroll to position [93, 0]
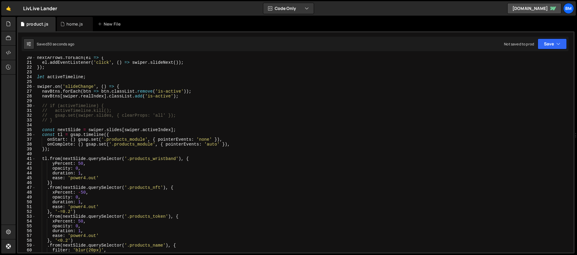
click at [119, 135] on div "nextArrows . forEach ( el => { el . addEventListener ( 'click' , ( ) => swiper …" at bounding box center [304, 157] width 536 height 205
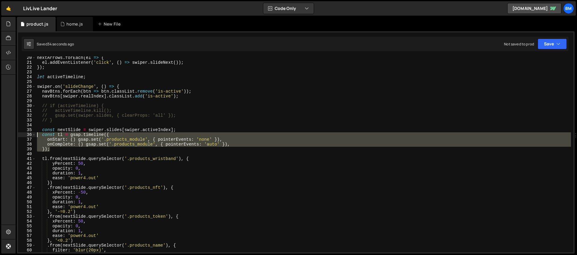
drag, startPoint x: 52, startPoint y: 149, endPoint x: 36, endPoint y: 136, distance: 20.6
click at [36, 136] on div "nextArrows . forEach ( el => { el . addEventListener ( 'click' , ( ) => swiper …" at bounding box center [304, 157] width 536 height 205
type textarea "const tl = gsap.timeline({ onStart: () gsap.set('.products_module', { pointerEv…"
paste textarea
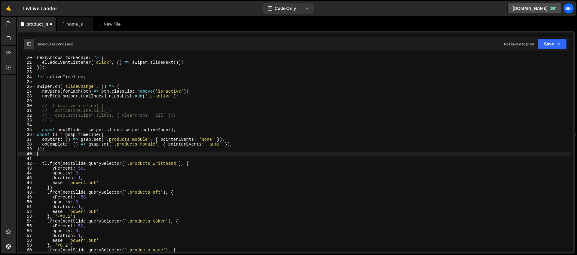
scroll to position [0, 0]
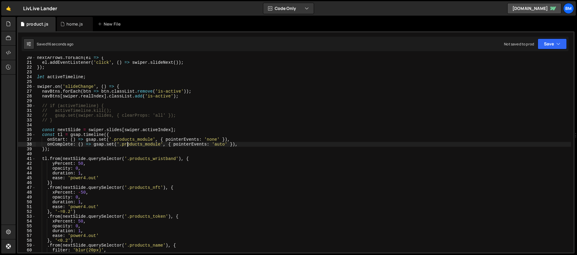
click at [127, 144] on div "nextArrows . forEach ( el => { el . addEventListener ( 'click' , ( ) => swiper …" at bounding box center [304, 157] width 536 height 205
click at [77, 144] on div "nextArrows . forEach ( el => { el . addEventListener ( 'click' , ( ) => swiper …" at bounding box center [304, 157] width 536 height 205
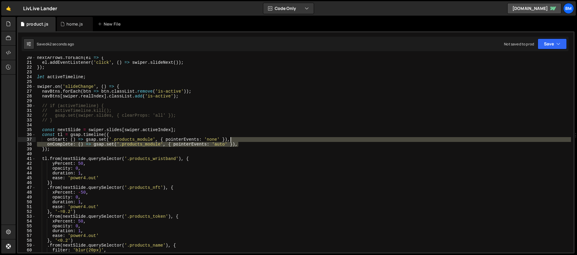
drag, startPoint x: 238, startPoint y: 144, endPoint x: 232, endPoint y: 140, distance: 7.8
click at [232, 140] on div "nextArrows . forEach ( el => { el . addEventListener ( 'click' , ( ) => swiper …" at bounding box center [304, 157] width 536 height 205
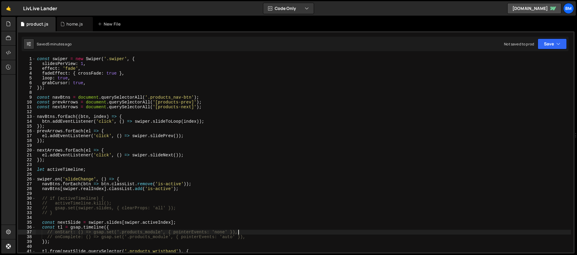
click at [38, 59] on div "const swiper = new Swiper ( '.swiper' , { slidesPerView : 1 , effect : 'fade' ,…" at bounding box center [304, 159] width 536 height 205
type textarea "const swiper = new Swiper('.swiper', {"
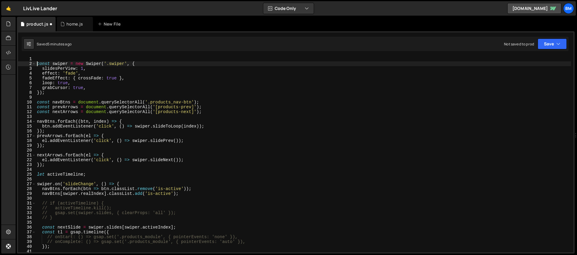
click at [45, 60] on div "const swiper = new Swiper ( '.swiper' , { slidesPerView : 1 , effect : 'fade' ,…" at bounding box center [304, 159] width 536 height 205
paste textarea "products_title')"
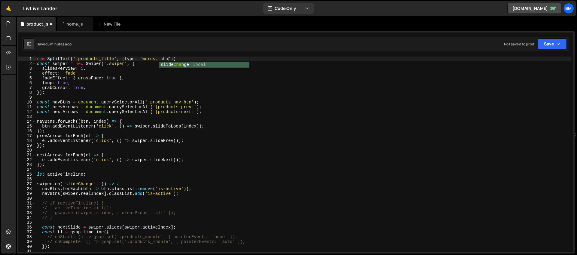
scroll to position [0, 9]
click at [176, 60] on div "new SplitText ( '.products_title' , { type : 'words, chars' }) const swiper = n…" at bounding box center [304, 159] width 536 height 205
click at [104, 79] on div "new SplitText ( '.products_title' , { type : 'words, chars' , charsClass : 'pro…" at bounding box center [304, 159] width 536 height 205
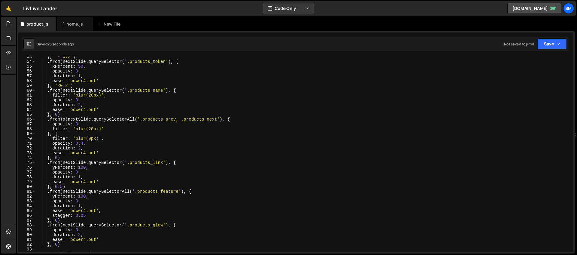
scroll to position [259, 0]
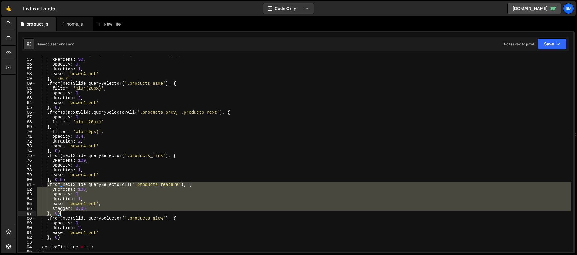
drag, startPoint x: 48, startPoint y: 185, endPoint x: 73, endPoint y: 215, distance: 39.7
click at [73, 215] on div ". from ( nextSlide . querySelector ( '.products_token' ) , { xPercent : 50 , op…" at bounding box center [304, 154] width 536 height 205
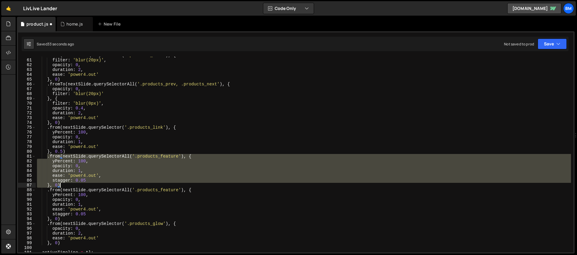
scroll to position [294, 0]
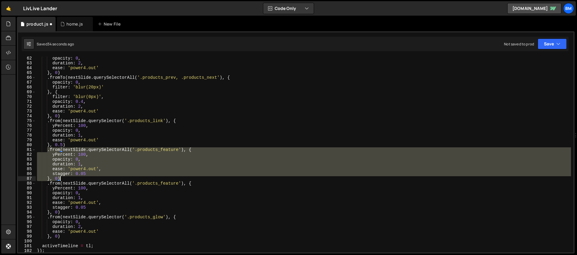
click at [82, 155] on div "opacity : 0 , duration : 2 , ease : 'power4.out' } , 0 ) . fromTo ( nextSlide .…" at bounding box center [304, 155] width 536 height 196
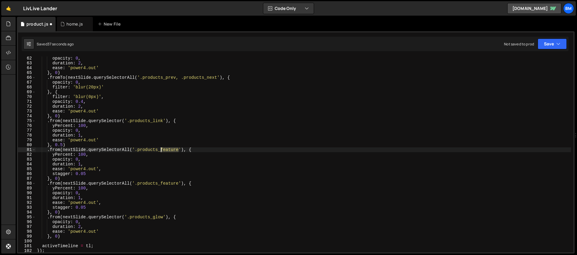
drag, startPoint x: 180, startPoint y: 149, endPoint x: 161, endPoint y: 150, distance: 19.3
click at [161, 150] on div "opacity : 0 , duration : 2 , ease : 'power4.out' } , 0 ) . fromTo ( nextSlide .…" at bounding box center [304, 158] width 536 height 205
click at [91, 155] on div "opacity : 0 , duration : 2 , ease : 'power4.out' } , 0 ) . fromTo ( nextSlide .…" at bounding box center [304, 158] width 536 height 205
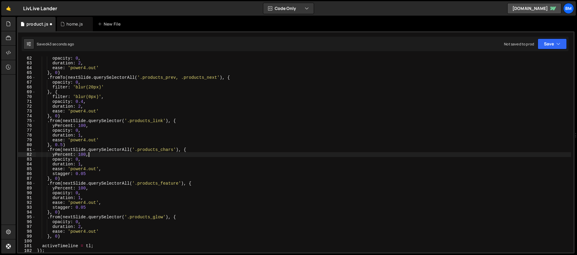
click at [66, 155] on div "opacity : 0 , duration : 2 , ease : 'power4.out' } , 0 ) . fromTo ( nextSlide .…" at bounding box center [304, 158] width 536 height 205
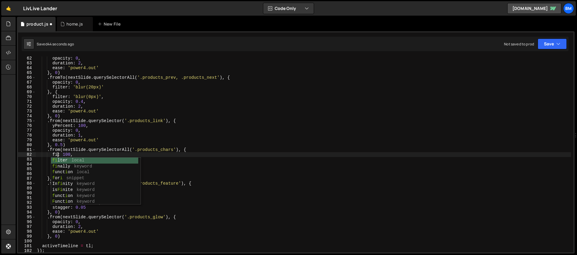
scroll to position [0, 2]
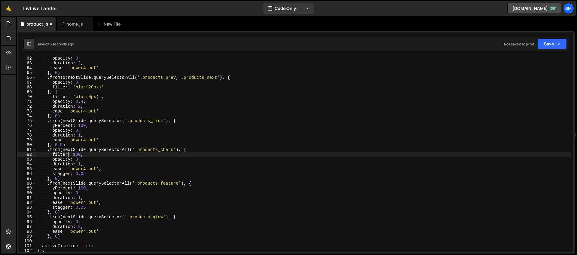
click at [81, 154] on div "opacity : 0 , duration : 2 , ease : 'power4.out' } , 0 ) . fromTo ( nextSlide .…" at bounding box center [304, 158] width 536 height 205
click at [79, 160] on div "opacity : 0 , duration : 2 , ease : 'power4.out' } , 0 ) . fromTo ( nextSlide .…" at bounding box center [304, 158] width 536 height 205
click at [86, 173] on div "opacity : 0 , duration : 2 , ease : 'power4.out' } , 0 ) . fromTo ( nextSlide .…" at bounding box center [304, 158] width 536 height 205
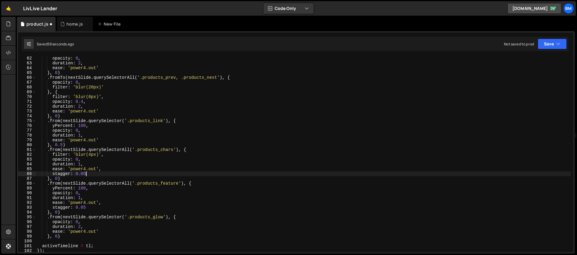
scroll to position [0, 3]
drag, startPoint x: 88, startPoint y: 174, endPoint x: 75, endPoint y: 173, distance: 12.7
click at [75, 173] on div "opacity : 0 , duration : 2 , ease : 'power4.out' } , 0 ) . fromTo ( nextSlide .…" at bounding box center [304, 158] width 536 height 205
type textarea "stagger: {"
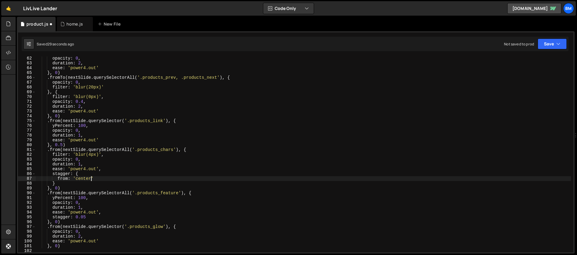
scroll to position [0, 3]
type textarea "stagger: {"
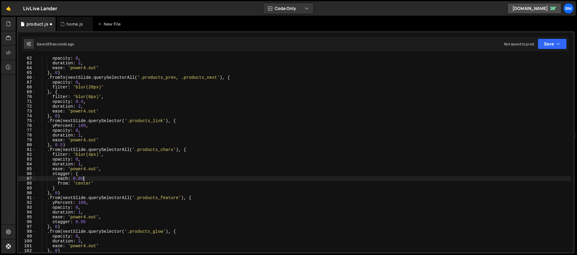
scroll to position [0, 3]
click at [91, 154] on div "opacity : 0 , duration : 2 , ease : 'power4.out' } , 0 ) . fromTo ( nextSlide .…" at bounding box center [304, 158] width 536 height 205
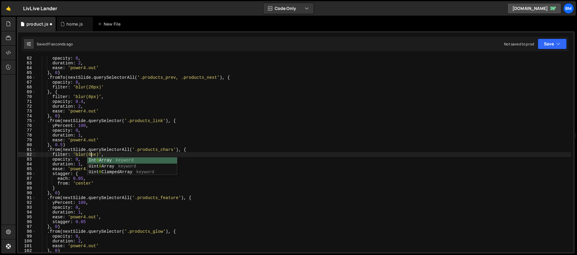
click at [78, 166] on div "opacity : 0 , duration : 2 , ease : 'power4.out' } , 0 ) . fromTo ( nextSlide .…" at bounding box center [304, 158] width 536 height 205
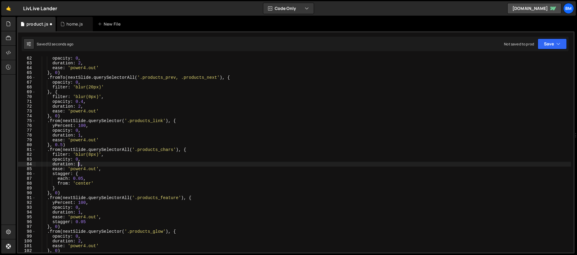
click at [84, 178] on div "opacity : 0 , duration : 2 , ease : 'power4.out' } , 0 ) . fromTo ( nextSlide .…" at bounding box center [304, 158] width 536 height 205
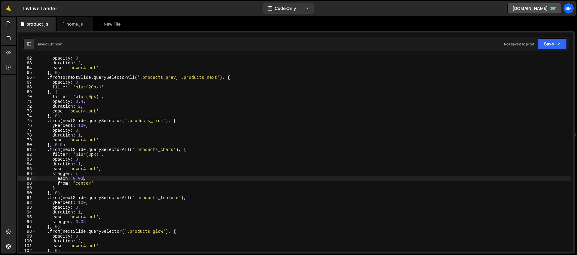
click at [80, 164] on div "opacity : 0 , duration : 2 , ease : 'power4.out' } , 0 ) . fromTo ( nextSlide .…" at bounding box center [304, 158] width 536 height 205
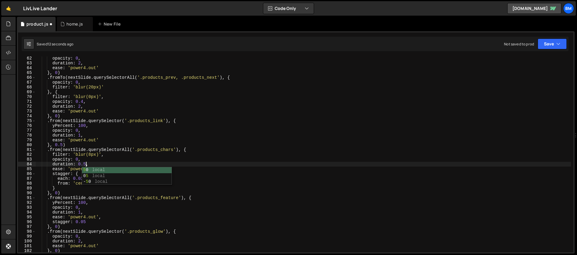
scroll to position [0, 3]
click at [54, 195] on div "opacity : 0 , duration : 2 , ease : 'power4.out' } , 0 ) . fromTo ( nextSlide .…" at bounding box center [304, 158] width 536 height 205
click at [82, 178] on div "opacity : 0 , duration : 2 , ease : 'power4.out' } , 0 ) . fromTo ( nextSlide .…" at bounding box center [304, 158] width 536 height 205
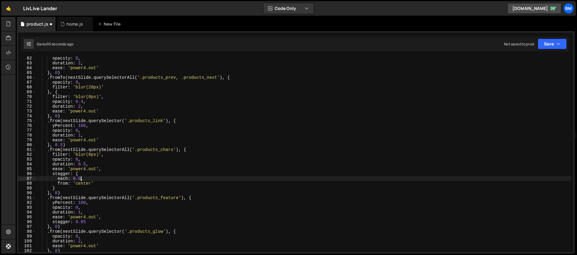
scroll to position [0, 3]
click at [82, 183] on div "opacity : 0 , duration : 2 , ease : 'power4.out' } , 0 ) . fromTo ( nextSlide .…" at bounding box center [304, 158] width 536 height 205
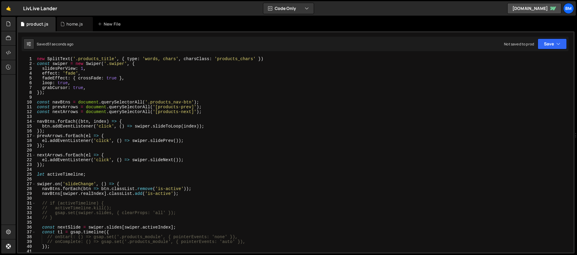
scroll to position [0, 0]
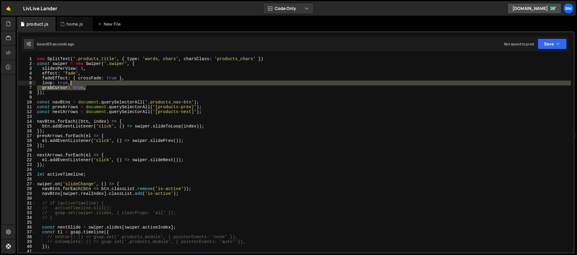
drag, startPoint x: 96, startPoint y: 87, endPoint x: 95, endPoint y: 83, distance: 4.4
click at [95, 83] on div "new SplitText ( '.products_title' , { type : 'words, chars' , charsClass : 'pro…" at bounding box center [304, 159] width 536 height 205
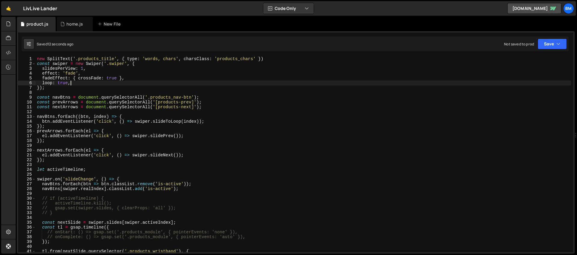
click at [78, 84] on div "new SplitText ( '.products_title' , { type : 'words, chars' , charsClass : 'pro…" at bounding box center [304, 159] width 536 height 205
click at [147, 65] on div "new SplitText ( '.products_title' , { type : 'words, chars' , charsClass : 'pro…" at bounding box center [304, 159] width 536 height 205
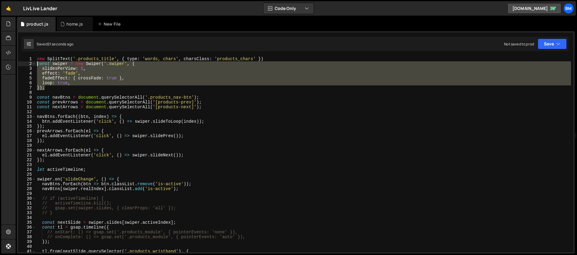
drag, startPoint x: 50, startPoint y: 87, endPoint x: 27, endPoint y: 65, distance: 32.1
click at [27, 65] on div "const swiper = new Swiper('.swiper', { 1 2 3 4 5 6 7 8 9 10 11 12 13 14 15 16 1…" at bounding box center [296, 155] width 556 height 196
type textarea "const swiper = new Swiper('.swiper', { slidesPerView: 1,"
paste textarea
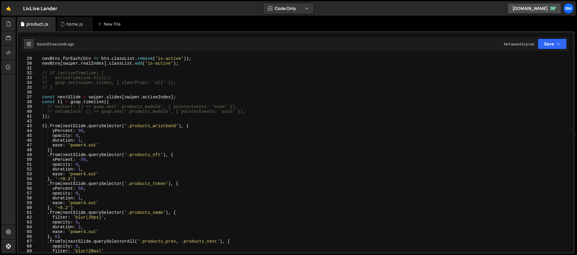
scroll to position [109, 0]
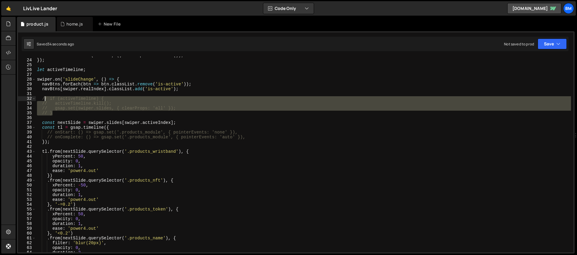
drag, startPoint x: 63, startPoint y: 113, endPoint x: 44, endPoint y: 100, distance: 22.8
click at [44, 100] on div "el . addEventListener ( 'click' , ( ) => swiper . slideNext ( )) ; }) ; let act…" at bounding box center [304, 155] width 536 height 205
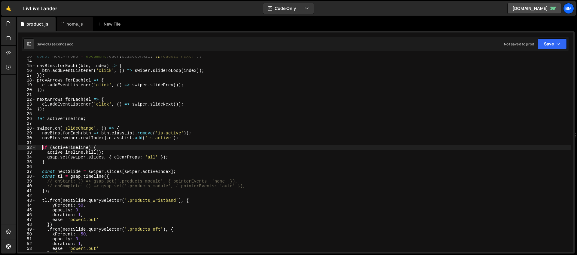
scroll to position [67, 0]
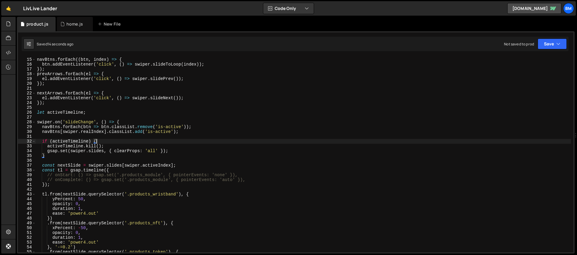
click at [103, 139] on div "navBtns . forEach (( btn , index ) => { btn . addEventListener ( 'click' , ( ) …" at bounding box center [304, 154] width 536 height 205
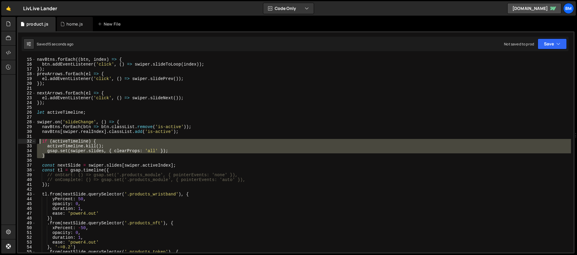
drag, startPoint x: 53, startPoint y: 156, endPoint x: 39, endPoint y: 142, distance: 19.6
click at [39, 142] on div "navBtns . forEach (( btn , index ) => { btn . addEventListener ( 'click' , ( ) …" at bounding box center [304, 154] width 536 height 205
type textarea "if (activeTimeline) { activeTimeline.kill();"
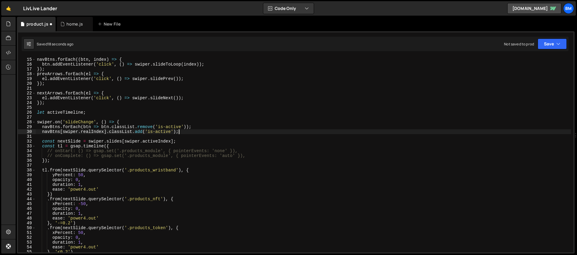
click at [100, 152] on div "navBtns . forEach (( btn , index ) => { btn . addEventListener ( 'click' , ( ) …" at bounding box center [304, 154] width 536 height 205
click at [112, 147] on div "navBtns . forEach (( btn , index ) => { btn . addEventListener ( 'click' , ( ) …" at bounding box center [304, 154] width 536 height 205
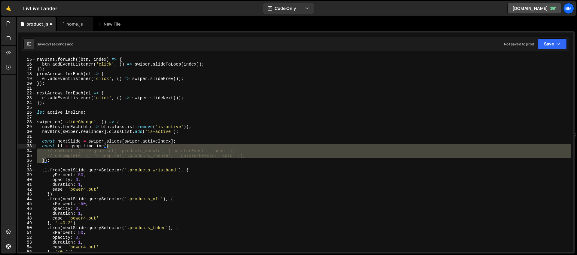
drag, startPoint x: 44, startPoint y: 160, endPoint x: 106, endPoint y: 147, distance: 63.6
click at [106, 147] on div "navBtns . forEach (( btn , index ) => { btn . addEventListener ( 'click' , ( ) …" at bounding box center [304, 154] width 536 height 205
type textarea "const tl = gsap.timeline();"
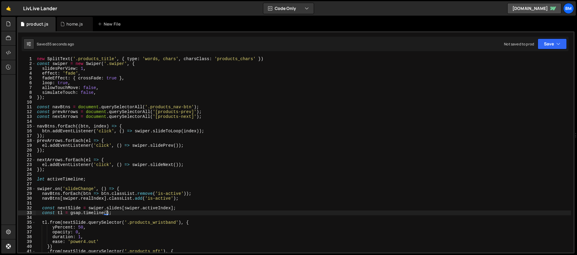
scroll to position [0, 0]
click at [118, 182] on div "new SplitText ( '.products_title' , { type : 'words, chars' , charsClass : 'pro…" at bounding box center [304, 159] width 536 height 205
click at [91, 146] on div "new SplitText ( '.products_title' , { type : 'words, chars' , charsClass : 'pro…" at bounding box center [304, 159] width 536 height 205
type textarea "addHoverFade(nextBtns);"
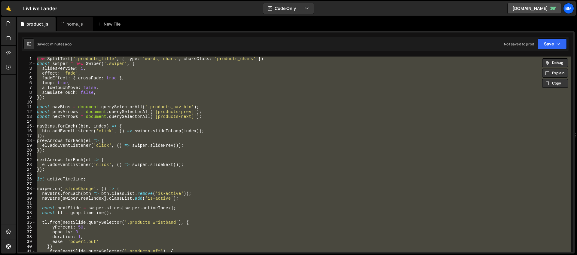
paste textarea
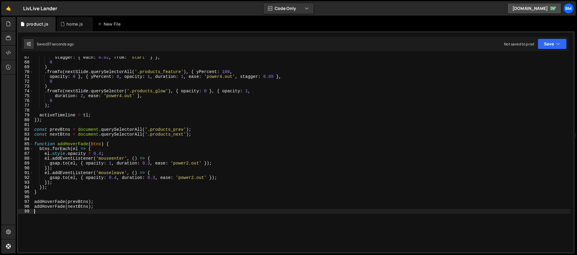
scroll to position [250, 0]
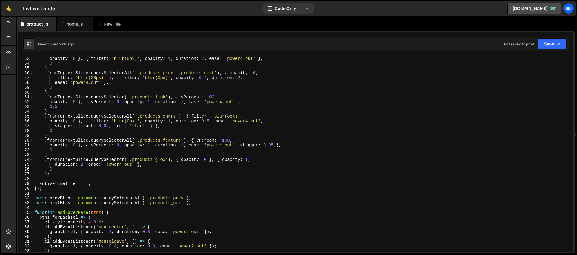
click at [139, 163] on div "opacity : 0 } , { filter : 'blur(0px)' , opacity : 1 , duration : 2 , ease : 'p…" at bounding box center [302, 158] width 538 height 205
click at [221, 165] on div "opacity : 0 } , { filter : 'blur(0px)' , opacity : 1 , duration : 2 , ease : 'p…" at bounding box center [302, 158] width 538 height 205
click at [248, 158] on div "opacity : 0 } , { filter : 'blur(0px)' , opacity : 1 , duration : 2 , ease : 'p…" at bounding box center [302, 158] width 538 height 205
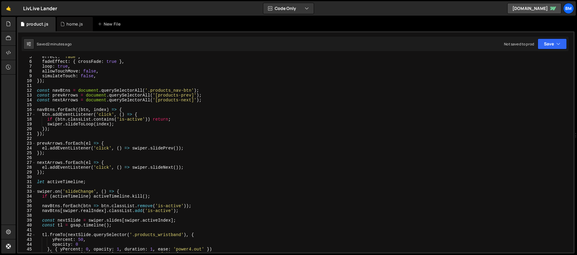
scroll to position [0, 0]
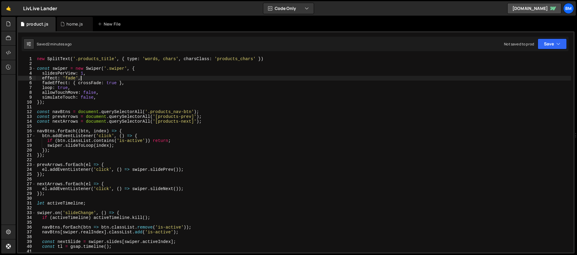
click at [83, 79] on div "new SplitText ( '.products_title' , { type : 'words, chars' , charsClass : 'pro…" at bounding box center [304, 159] width 536 height 205
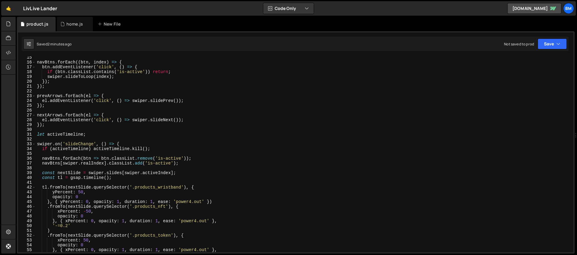
scroll to position [111, 0]
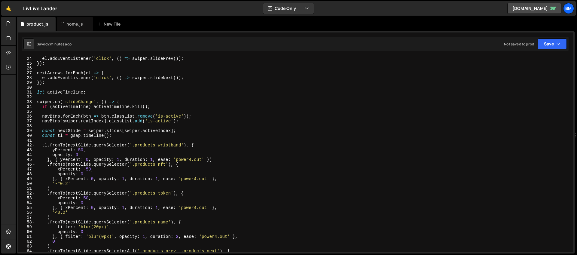
click at [94, 105] on div "el . addEventListener ( 'click' , ( ) => swiper . slidePrev ( )) ; }) ; nextArr…" at bounding box center [304, 158] width 536 height 205
click at [126, 104] on div "el . addEventListener ( 'click' , ( ) => swiper . slidePrev ( )) ; }) ; nextArr…" at bounding box center [304, 158] width 536 height 205
click at [91, 108] on div "el . addEventListener ( 'click' , ( ) => swiper . slidePrev ( )) ; }) ; nextArr…" at bounding box center [304, 158] width 536 height 205
type textarea "if (activeTimeline) activeTimeline.kill();"
click at [130, 108] on div "el . addEventListener ( 'click' , ( ) => swiper . slidePrev ( )) ; }) ; nextArr…" at bounding box center [304, 158] width 536 height 205
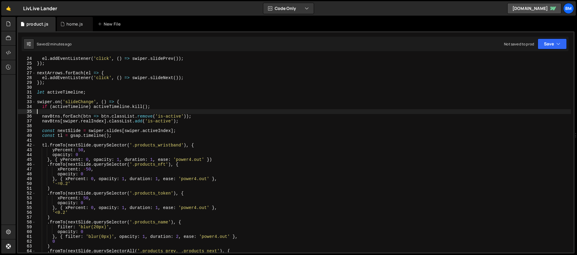
click at [98, 112] on div "el . addEventListener ( 'click' , ( ) => swiper . slidePrev ( )) ; }) ; nextArr…" at bounding box center [304, 158] width 536 height 205
click at [130, 109] on div "el . addEventListener ( 'click' , ( ) => swiper . slidePrev ( )) ; }) ; nextArr…" at bounding box center [304, 158] width 536 height 205
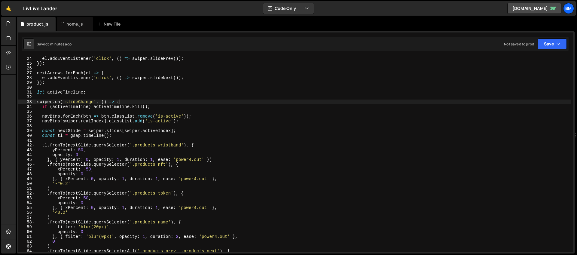
click at [126, 100] on div "el . addEventListener ( 'click' , ( ) => swiper . slidePrev ( )) ; }) ; nextArr…" at bounding box center [304, 158] width 536 height 205
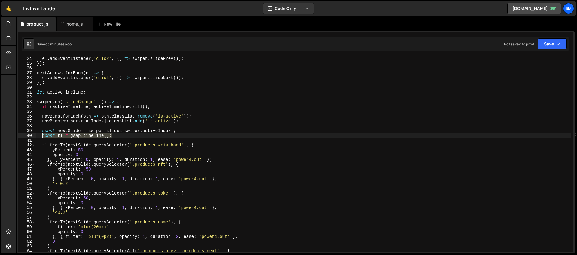
drag, startPoint x: 118, startPoint y: 136, endPoint x: 41, endPoint y: 136, distance: 76.7
click at [41, 136] on div "el . addEventListener ( 'click' , ( ) => swiper . slidePrev ( )) ; }) ; nextArr…" at bounding box center [304, 158] width 536 height 205
paste textarea "}"
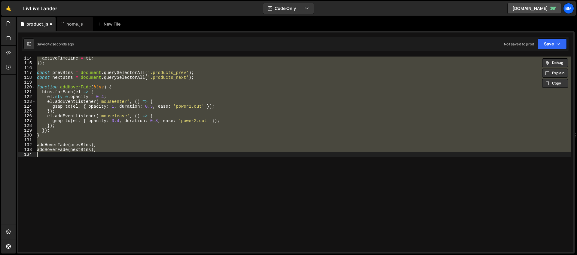
type textarea "const tl = gsap.timeline();"
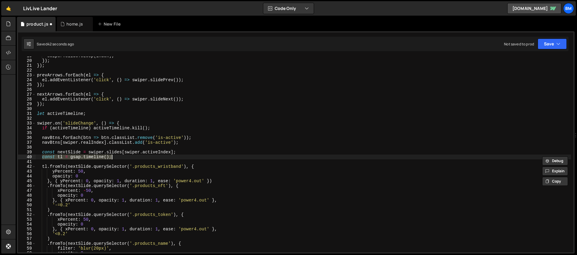
scroll to position [90, 0]
click at [66, 118] on div "swiper . slideToLoop ( index ) ; }) ; }) ; prevArrows . forEach ( el => { el . …" at bounding box center [304, 156] width 536 height 205
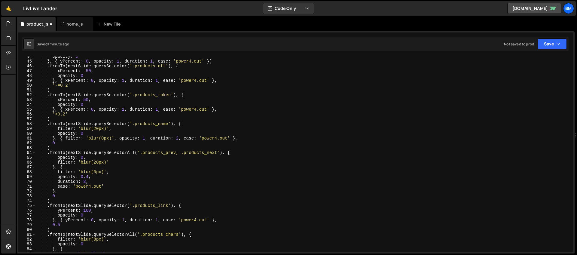
scroll to position [94, 0]
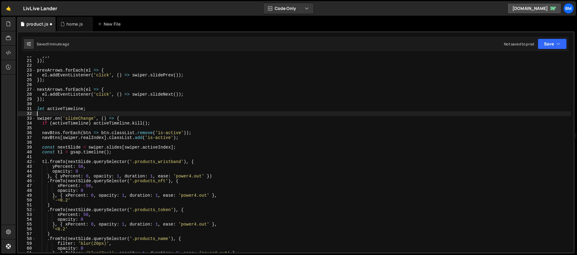
click at [128, 119] on div "}) ; }) ; prevArrows . forEach ( el => { el . addEventListener ( 'click' , ( ) …" at bounding box center [304, 156] width 536 height 205
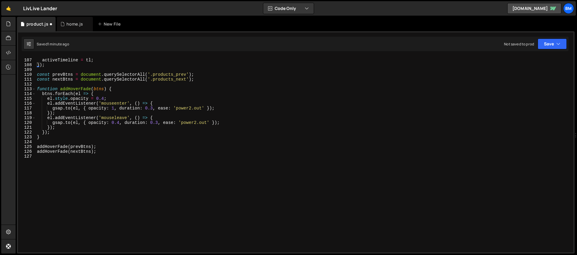
scroll to position [480, 0]
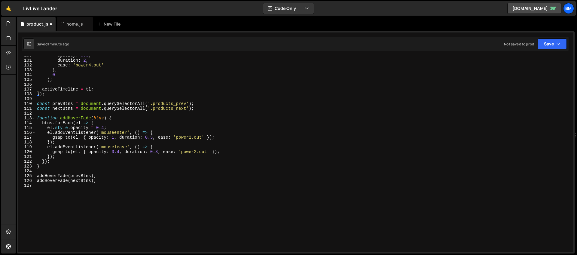
click at [55, 94] on div "opacity : 0.3 , duration : 2 , ease : 'power4.out' } , 0 ) ; activeTimeline = t…" at bounding box center [304, 155] width 536 height 205
type textarea "});"
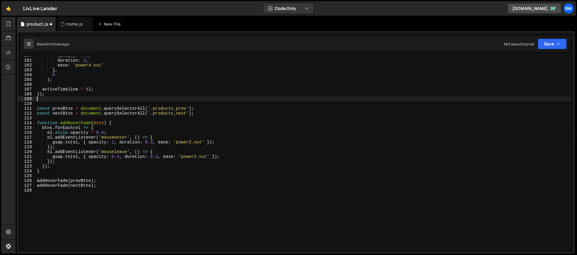
paste textarea
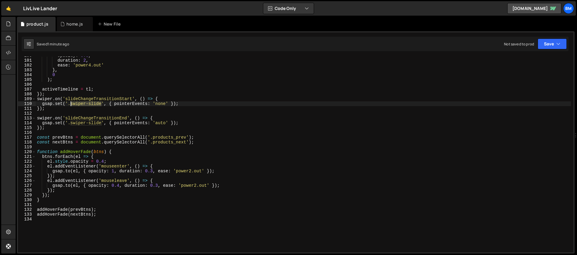
drag, startPoint x: 102, startPoint y: 104, endPoint x: 70, endPoint y: 104, distance: 31.9
click at [70, 104] on div "opacity : 0.3 , duration : 2 , ease : 'power4.out' } , 0 ) ; activeTimeline = t…" at bounding box center [304, 155] width 536 height 205
paste textarea "products_modul"
drag, startPoint x: 102, startPoint y: 124, endPoint x: 70, endPoint y: 123, distance: 31.3
click at [70, 123] on div "opacity : 0.3 , duration : 2 , ease : 'power4.out' } , 0 ) ; activeTimeline = t…" at bounding box center [304, 155] width 536 height 205
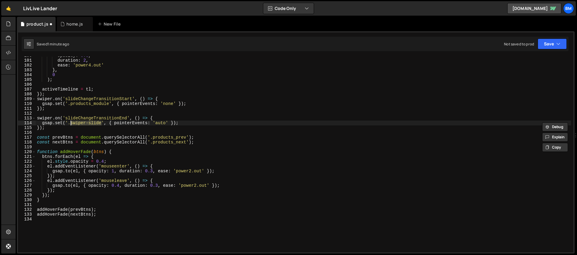
paste textarea "products_modul"
click at [164, 98] on div "opacity : 0.3 , duration : 2 , ease : 'power4.out' } , 0 ) ; activeTimeline = t…" at bounding box center [304, 155] width 536 height 205
type textarea "swiper.on('slideChangeTransitionStart', () => {"
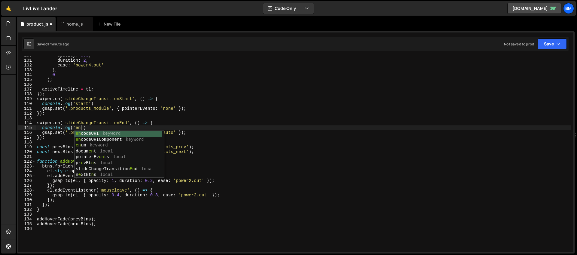
scroll to position [0, 3]
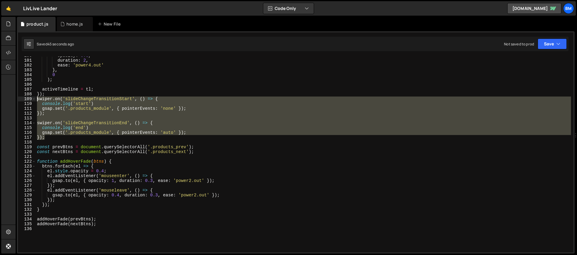
drag, startPoint x: 51, startPoint y: 137, endPoint x: 27, endPoint y: 100, distance: 44.1
click at [27, 100] on div "console.log('end') 100 101 102 103 104 105 106 107 108 109 110 111 112 113 114 …" at bounding box center [296, 155] width 556 height 196
type textarea "swiper.on('slideChangeTransitionStart', () => { console.log('start')"
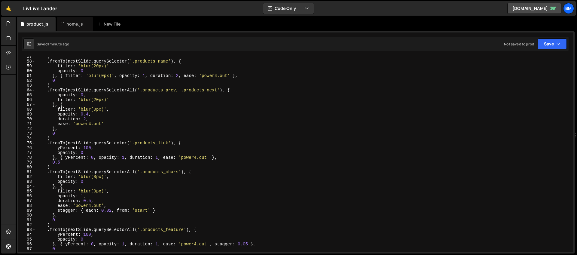
scroll to position [242, 0]
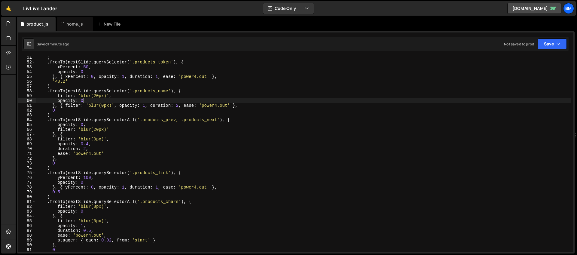
click at [83, 101] on div ") . fromTo ( nextSlide . querySelector ( '.products_token' ) , { xPercent : 50 …" at bounding box center [304, 157] width 536 height 205
click at [145, 104] on div ") . fromTo ( nextSlide . querySelector ( '.products_token' ) , { xPercent : 50 …" at bounding box center [304, 157] width 536 height 205
click at [138, 94] on div ") . fromTo ( nextSlide . querySelector ( '.products_token' ) , { xPercent : 50 …" at bounding box center [304, 157] width 536 height 205
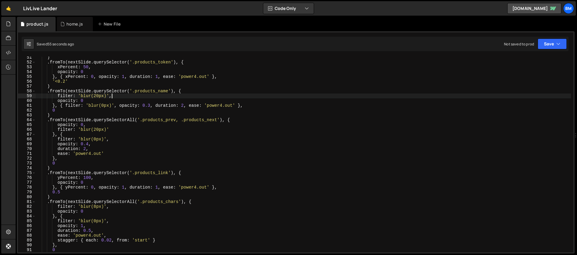
click at [166, 96] on div ") . fromTo ( nextSlide . querySelector ( '.products_token' ) , { xPercent : 50 …" at bounding box center [304, 157] width 536 height 205
click at [129, 102] on div ") . fromTo ( nextSlide . querySelector ( '.products_token' ) , { xPercent : 50 …" at bounding box center [304, 157] width 536 height 205
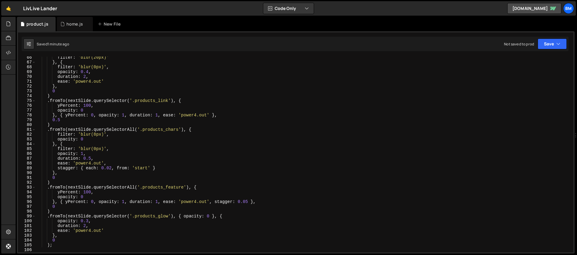
scroll to position [337, 0]
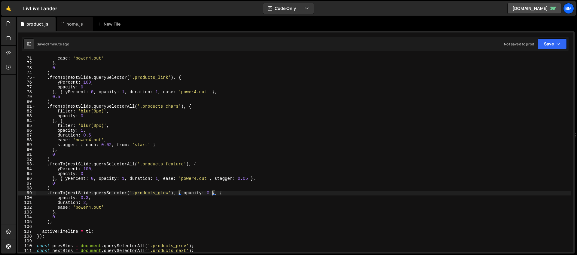
click at [212, 194] on div "ease : 'power4.out' } , 0 ) . fromTo ( nextSlide . querySelector ( '.products_l…" at bounding box center [304, 158] width 536 height 205
click at [209, 194] on div "ease : 'power4.out' } , 0 ) . fromTo ( nextSlide . querySelector ( '.products_l…" at bounding box center [304, 158] width 536 height 205
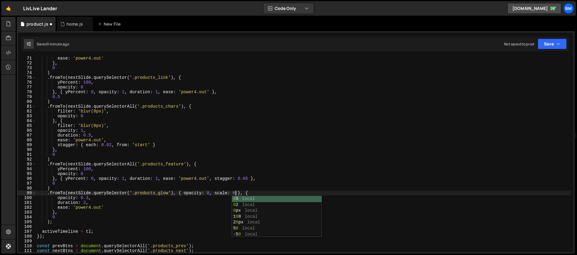
scroll to position [0, 14]
click at [91, 199] on div "ease : 'power4.out' } , 0 ) . fromTo ( nextSlide . querySelector ( '.products_l…" at bounding box center [304, 158] width 536 height 205
type textarea "opacity: 0.3,"
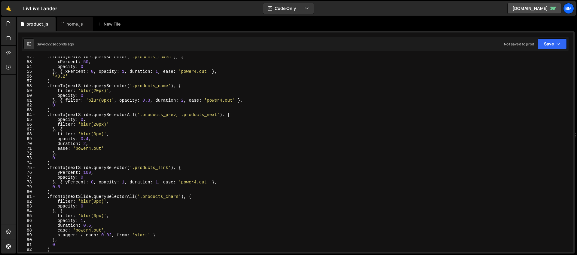
scroll to position [226, 0]
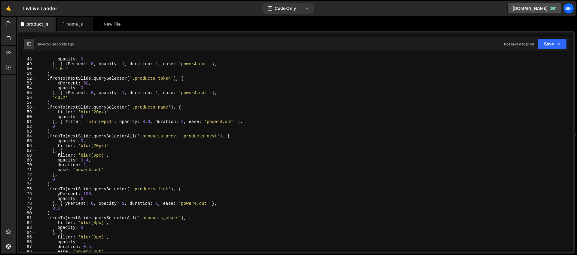
click at [60, 126] on div "xPercent : - 50 , opacity : 0 } , { xPercent : 0 , opacity : 1 , duration : 1 ,…" at bounding box center [304, 154] width 536 height 205
click at [89, 122] on div "xPercent : - 50 , opacity : 0 } , { xPercent : 0 , opacity : 1 , duration : 1 ,…" at bounding box center [304, 154] width 536 height 205
click at [184, 122] on div "xPercent : - 50 , opacity : 0 } , { xPercent : 0 , opacity : 1 , duration : 1 ,…" at bounding box center [304, 154] width 536 height 205
click at [228, 122] on div "xPercent : - 50 , opacity : 0 } , { xPercent : 0 , opacity : 1 , duration : 1 ,…" at bounding box center [304, 154] width 536 height 205
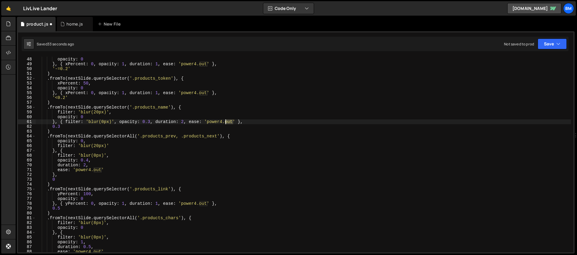
click at [228, 122] on div "xPercent : - 50 , opacity : 0 } , { xPercent : 0 , opacity : 1 , duration : 1 ,…" at bounding box center [304, 154] width 536 height 205
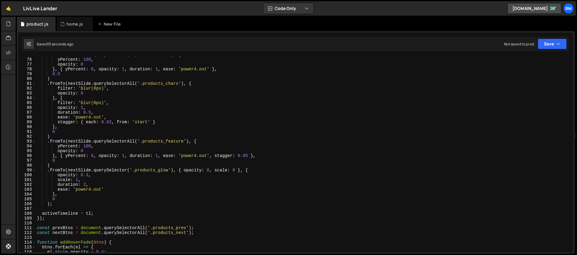
scroll to position [373, 0]
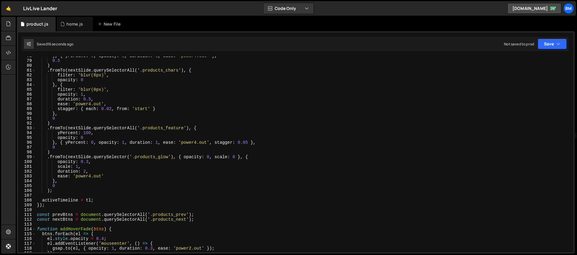
click at [62, 184] on div "} , { yPercent : 0 , opacity : 1 , duration : 1 , ease : 'power4.out' } , 0.5 )…" at bounding box center [304, 156] width 536 height 205
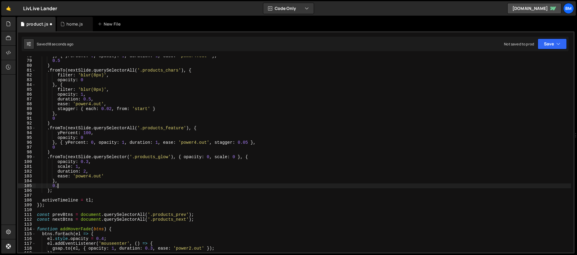
scroll to position [0, 1]
click at [95, 177] on div "} , { yPercent : 0 , opacity : 1 , duration : 1 , ease : 'power4.out' } , 0.5 )…" at bounding box center [304, 156] width 536 height 205
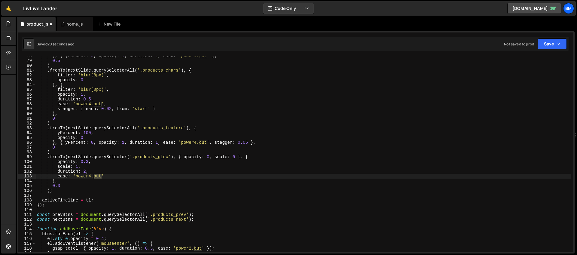
click at [95, 177] on div "} , { yPercent : 0 , opacity : 1 , duration : 1 , ease : 'power4.out' } , 0.5 )…" at bounding box center [304, 156] width 536 height 205
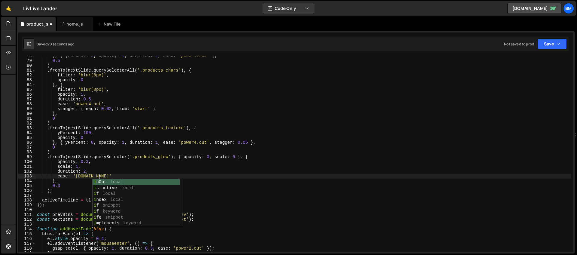
scroll to position [0, 4]
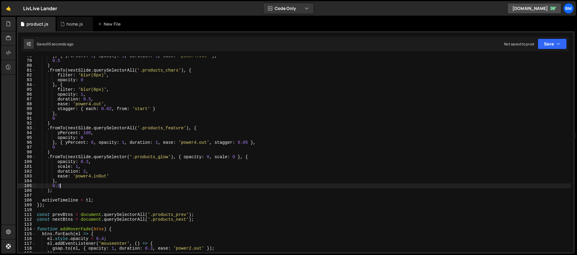
click at [64, 186] on div "} , { yPercent : 0 , opacity : 1 , duration : 1 , ease : 'power4.out' } , 0.5 )…" at bounding box center [304, 156] width 536 height 205
click at [64, 186] on div "} , { yPercent : 0 , opacity : 1 , duration : 1 , ease : 'power4.out' } , 0.5 )…" at bounding box center [304, 155] width 536 height 196
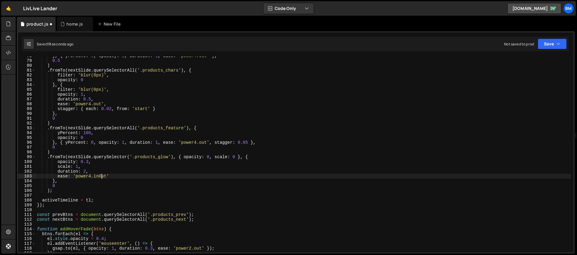
click at [100, 176] on div "} , { yPercent : 0 , opacity : 1 , duration : 1 , ease : 'power4.out' } , 0.5 )…" at bounding box center [304, 156] width 536 height 205
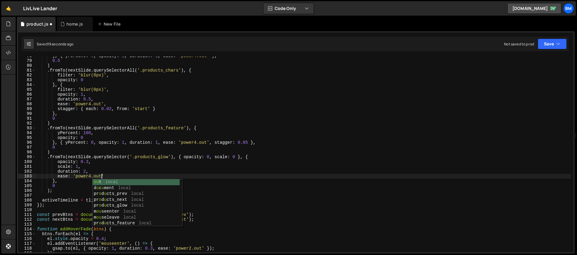
scroll to position [0, 4]
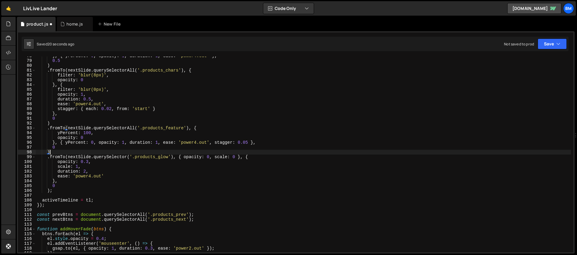
click at [108, 152] on div "} , { yPercent : 0 , opacity : 1 , duration : 1 , ease : 'power4.out' } , 0.5 )…" at bounding box center [304, 156] width 536 height 205
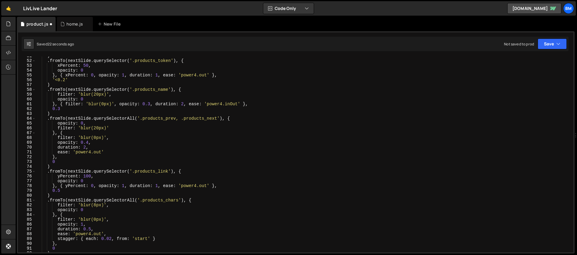
scroll to position [237, 0]
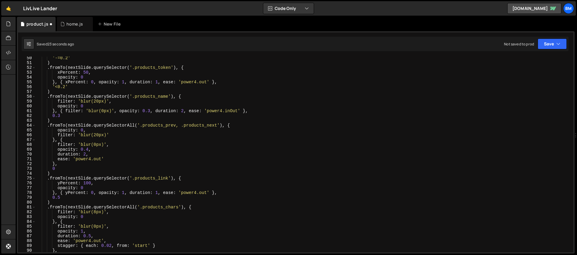
click at [68, 115] on div "'-=0.2' ) . fromTo ( nextSlide . querySelector ( '.products_token' ) , { xPerce…" at bounding box center [304, 158] width 536 height 205
click at [233, 110] on div "'-=0.2' ) . fromTo ( nextSlide . querySelector ( '.products_token' ) , { xPerce…" at bounding box center [304, 158] width 536 height 205
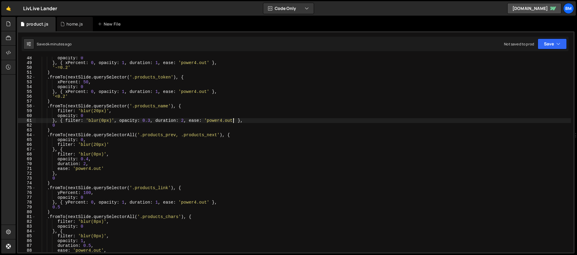
scroll to position [204, 0]
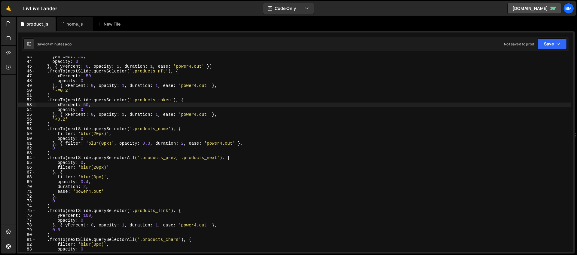
click at [72, 105] on div "yPercent : 50 , opacity : 0 } , { yPercent : 0 , opacity : 1 , duration : 1 , e…" at bounding box center [304, 156] width 536 height 205
click at [83, 105] on div "yPercent : 50 , opacity : 0 } , { yPercent : 0 , opacity : 1 , duration : 1 , e…" at bounding box center [304, 156] width 536 height 205
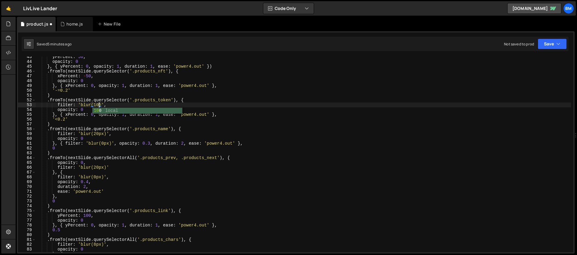
scroll to position [0, 5]
click at [82, 114] on div "yPercent : 50 , opacity : 0 } , { yPercent : 0 , opacity : 1 , duration : 1 , e…" at bounding box center [304, 156] width 536 height 205
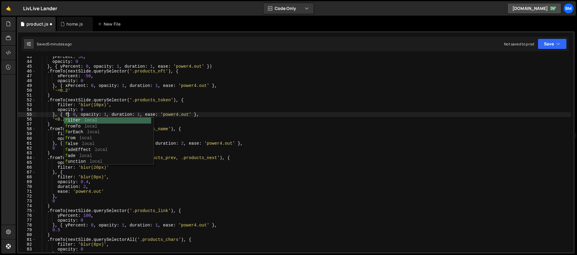
scroll to position [0, 2]
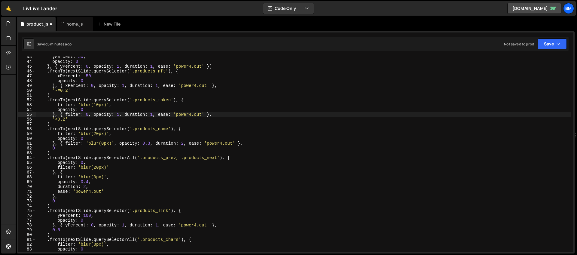
click at [89, 115] on div "yPercent : 50 , opacity : 0 } , { yPercent : 0 , opacity : 1 , duration : 1 , e…" at bounding box center [304, 156] width 536 height 205
click at [180, 114] on div "yPercent : 50 , opacity : 0 } , { yPercent : 0 , opacity : 1 , duration : 1 , e…" at bounding box center [304, 156] width 536 height 205
click at [96, 104] on div "yPercent : 50 , opacity : 0 } , { yPercent : 0 , opacity : 1 , duration : 1 , e…" at bounding box center [304, 156] width 536 height 205
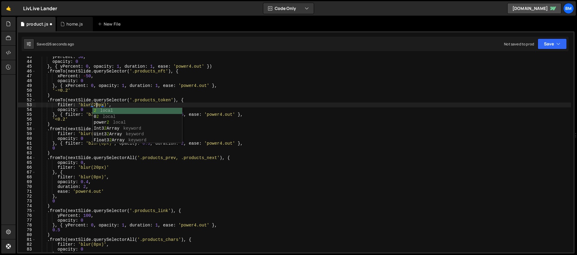
scroll to position [0, 4]
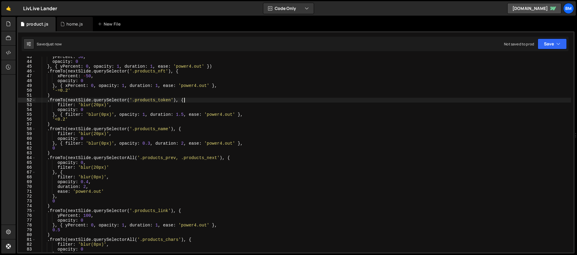
click at [188, 100] on div "yPercent : 50 , opacity : 0 } , { yPercent : 0 , opacity : 1 , duration : 1 , e…" at bounding box center [304, 156] width 536 height 205
type textarea ".fromTo(nextSlide.querySelector('.products_token'), {"
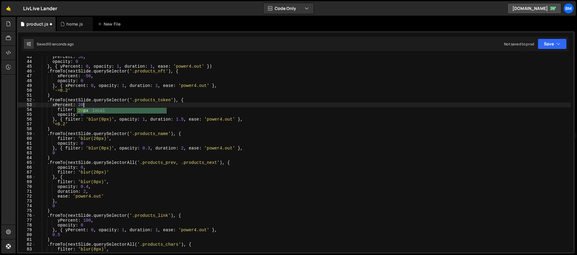
scroll to position [0, 3]
click at [63, 119] on div "yPercent : 50 , opacity : 0 } , { yPercent : 0 , opacity : 1 , duration : 1 , e…" at bounding box center [304, 156] width 536 height 205
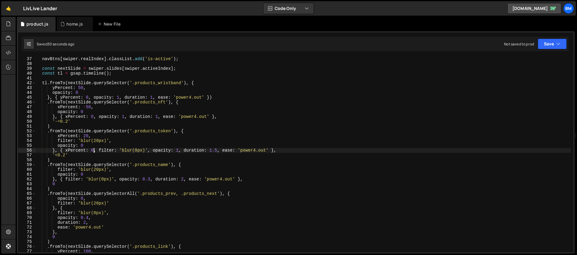
scroll to position [173, 0]
click at [106, 144] on div "navBtns [ swiper . realIndex ] . classList . add ( 'is-active' ) ; const nextSl…" at bounding box center [304, 159] width 536 height 205
click at [115, 124] on div "navBtns [ swiper . realIndex ] . classList . add ( 'is-active' ) ; const nextSl…" at bounding box center [304, 159] width 536 height 205
click at [155, 101] on div "navBtns [ swiper . realIndex ] . classList . add ( 'is-active' ) ; const nextSl…" at bounding box center [304, 159] width 536 height 205
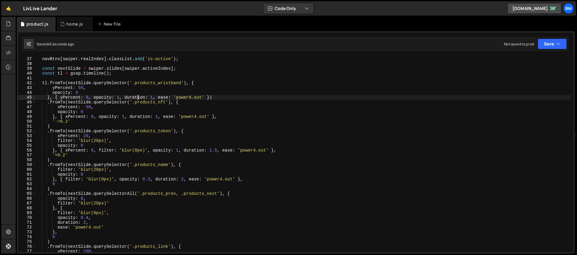
click at [139, 100] on div "navBtns [ swiper . realIndex ] . classList . add ( 'is-active' ) ; const nextSl…" at bounding box center [304, 159] width 536 height 205
click at [137, 104] on div "navBtns [ swiper . realIndex ] . classList . add ( 'is-active' ) ; const nextSl…" at bounding box center [304, 159] width 536 height 205
click at [186, 109] on div "navBtns [ swiper . realIndex ] . classList . add ( 'is-active' ) ; const nextSl…" at bounding box center [304, 159] width 536 height 205
click at [155, 102] on div "navBtns [ swiper . realIndex ] . classList . add ( 'is-active' ) ; const nextSl…" at bounding box center [304, 159] width 536 height 205
click at [88, 107] on div "navBtns [ swiper . realIndex ] . classList . add ( 'is-active' ) ; const nextSl…" at bounding box center [304, 159] width 536 height 205
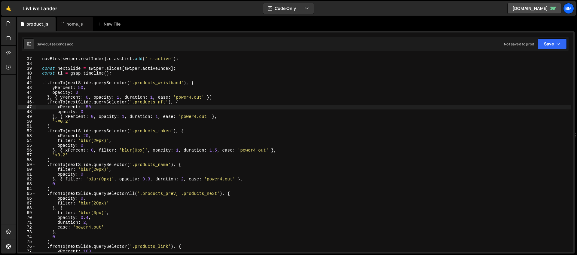
click at [91, 107] on div "navBtns [ swiper . realIndex ] . classList . add ( 'is-active' ) ; const nextSl…" at bounding box center [304, 159] width 536 height 205
click at [70, 107] on div "navBtns [ swiper . realIndex ] . classList . add ( 'is-active' ) ; const nextSl…" at bounding box center [304, 159] width 536 height 205
click at [88, 106] on div "navBtns [ swiper . realIndex ] . classList . add ( 'is-active' ) ; const nextSl…" at bounding box center [304, 159] width 536 height 205
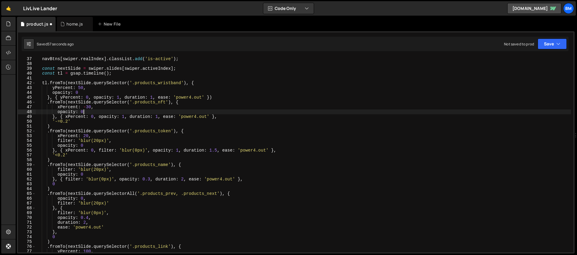
click at [82, 109] on div "navBtns [ swiper . realIndex ] . classList . add ( 'is-active' ) ; const nextSl…" at bounding box center [304, 159] width 536 height 205
click at [158, 117] on div "navBtns [ swiper . realIndex ] . classList . add ( 'is-active' ) ; const nextSl…" at bounding box center [304, 159] width 536 height 205
click at [126, 158] on div "navBtns [ swiper . realIndex ] . classList . add ( 'is-active' ) ; const nextSl…" at bounding box center [304, 159] width 536 height 205
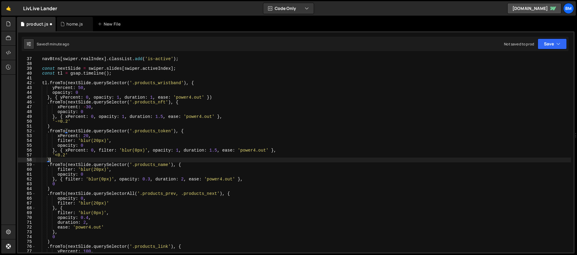
scroll to position [0, 1]
click at [197, 116] on div "navBtns [ swiper . realIndex ] . classList . add ( 'is-active' ) ; const nextSl…" at bounding box center [304, 159] width 536 height 205
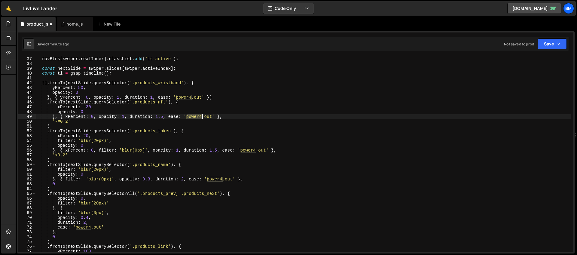
click at [197, 116] on div "navBtns [ swiper . realIndex ] . classList . add ( 'is-active' ) ; const nextSl…" at bounding box center [304, 159] width 536 height 205
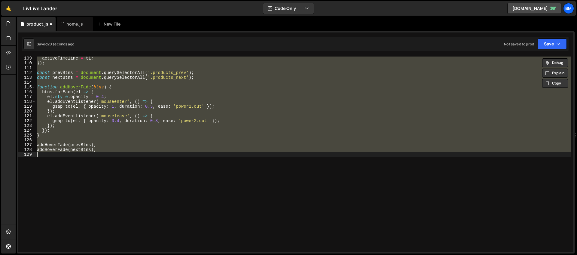
scroll to position [133, 0]
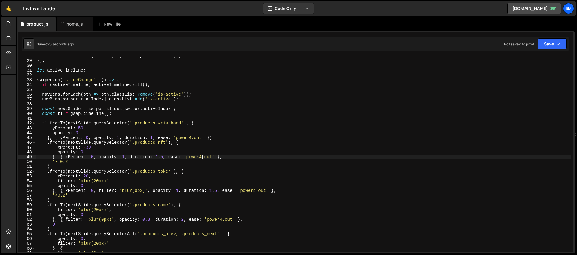
click at [67, 161] on div "el . addEventListener ( 'click' , ( ) => swiper . slideNext ( )) ; }) ; let act…" at bounding box center [304, 156] width 536 height 205
click at [64, 194] on div "el . addEventListener ( 'click' , ( ) => swiper . slideNext ( )) ; }) ; let act…" at bounding box center [304, 156] width 536 height 205
click at [67, 162] on div "el . addEventListener ( 'click' , ( ) => swiper . slideNext ( )) ; }) ; let act…" at bounding box center [304, 156] width 536 height 205
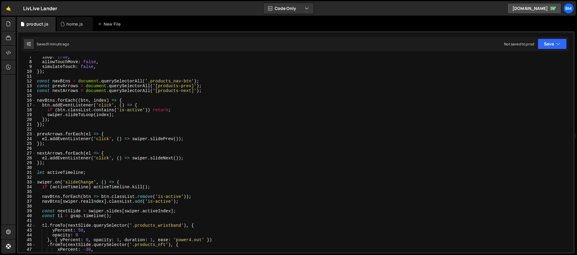
scroll to position [0, 0]
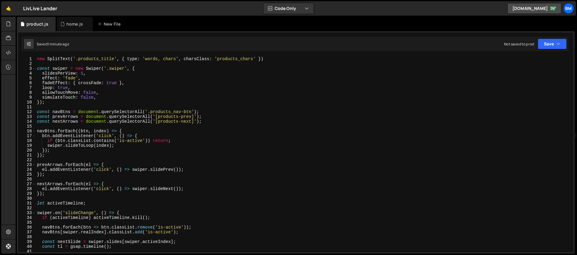
click at [111, 84] on div "new SplitText ( '.products_title' , { type : 'words, chars' , charsClass : 'pro…" at bounding box center [304, 159] width 536 height 205
click at [115, 81] on div "new SplitText ( '.products_title' , { type : 'words, chars' , charsClass : 'pro…" at bounding box center [304, 159] width 536 height 205
click at [114, 82] on div "new SplitText ( '.products_title' , { type : 'words, chars' , charsClass : 'pro…" at bounding box center [304, 159] width 536 height 205
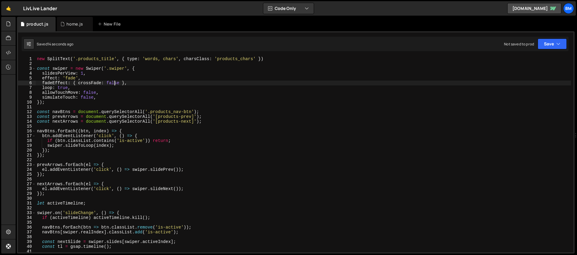
click at [114, 82] on div "new SplitText ( '.products_title' , { type : 'words, chars' , charsClass : 'pro…" at bounding box center [304, 159] width 536 height 205
type textarea "fadeEffect: { crossFade: true },"
